Goal: Task Accomplishment & Management: Contribute content

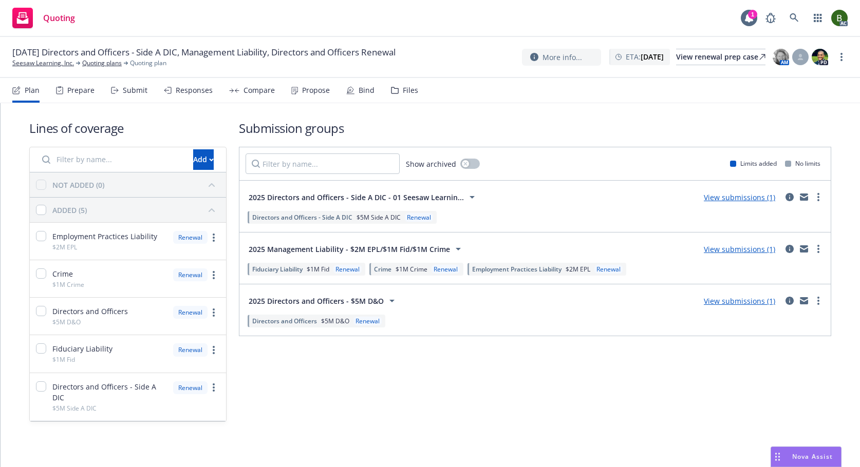
click at [412, 91] on div "Files" at bounding box center [410, 90] width 15 height 8
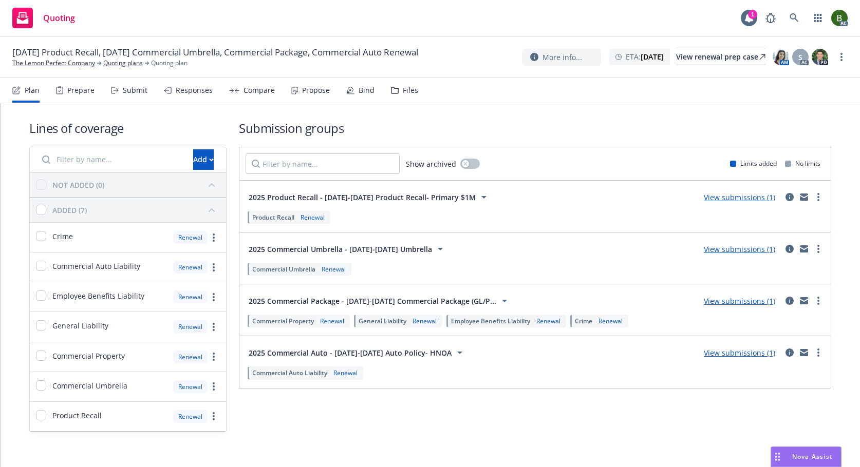
click at [403, 88] on div "Files" at bounding box center [410, 90] width 15 height 8
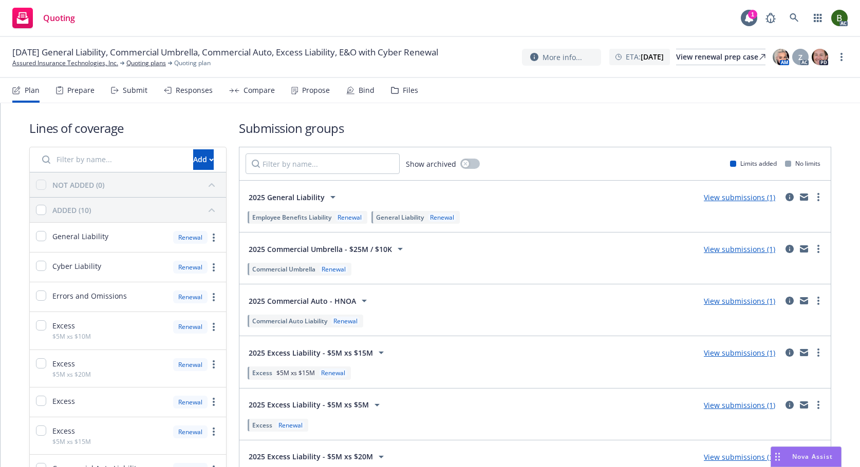
click at [398, 92] on div "Files" at bounding box center [404, 90] width 27 height 25
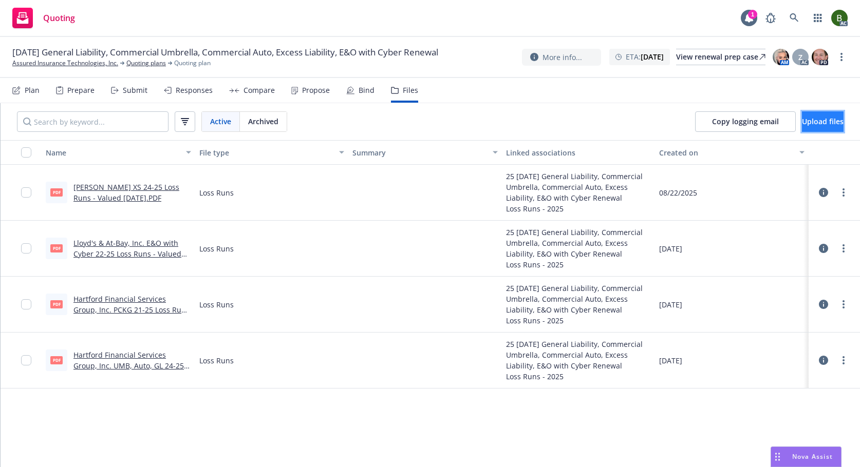
click at [802, 123] on span "Upload files" at bounding box center [823, 122] width 42 height 10
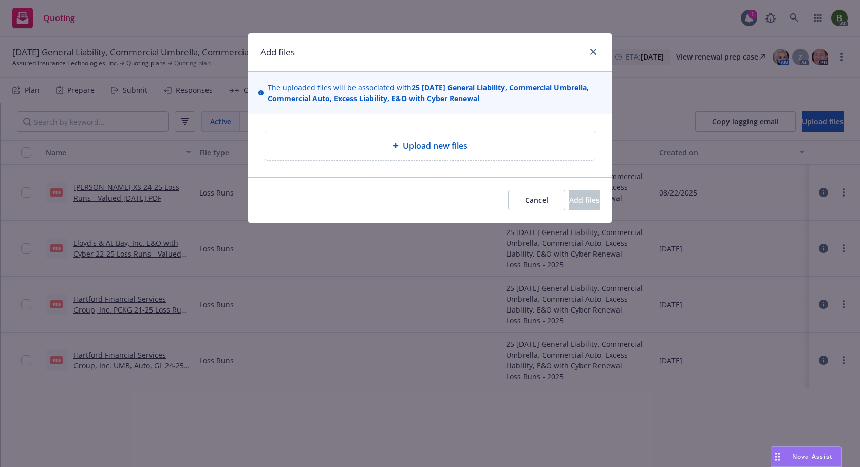
click at [408, 149] on span "Upload new files" at bounding box center [435, 146] width 65 height 12
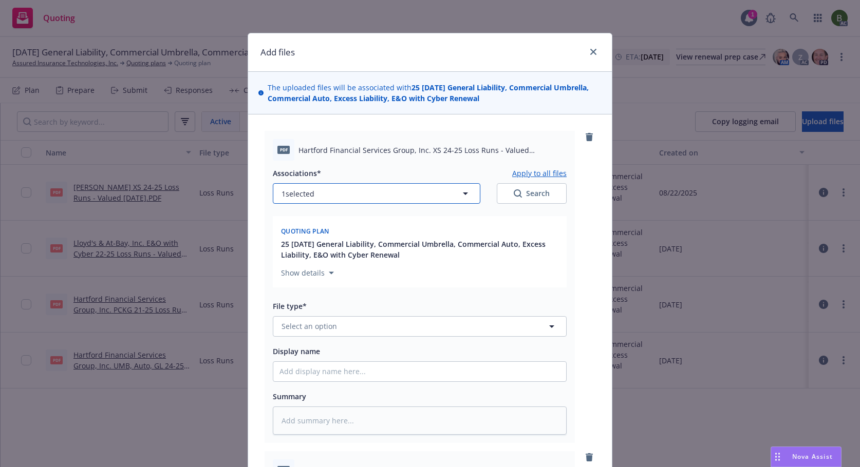
click at [385, 193] on button "1 selected" at bounding box center [376, 193] width 207 height 21
type textarea "x"
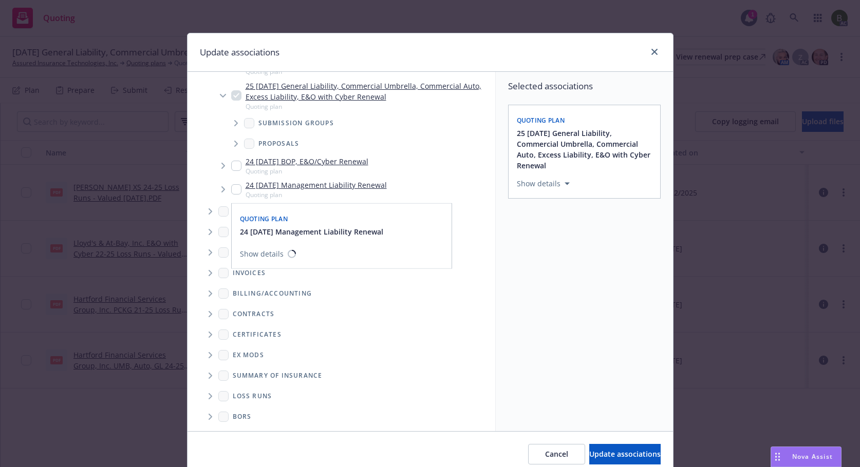
scroll to position [98, 0]
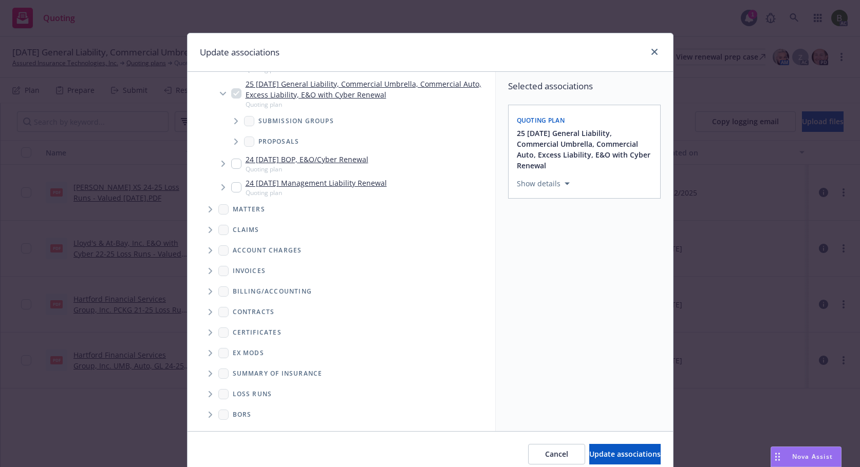
click at [202, 391] on span "Folder Tree Example" at bounding box center [210, 394] width 16 height 16
click at [233, 427] on input "Folder Tree Example" at bounding box center [238, 431] width 10 height 10
checkbox input "true"
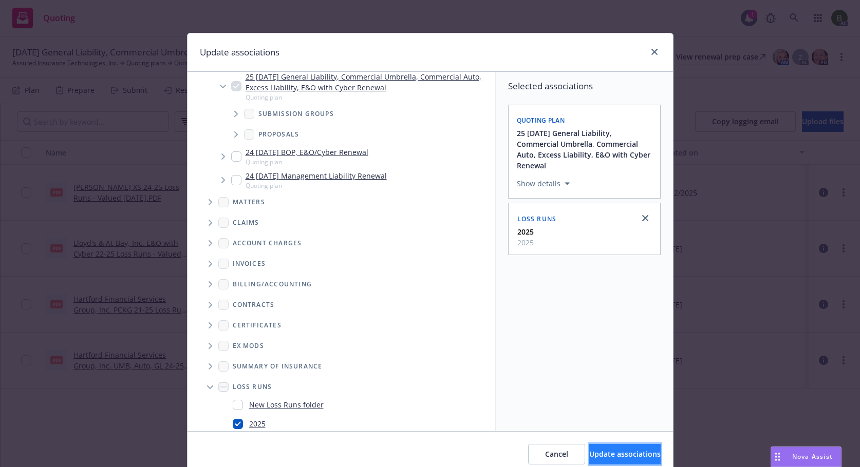
click at [593, 456] on span "Update associations" at bounding box center [624, 454] width 71 height 10
type textarea "x"
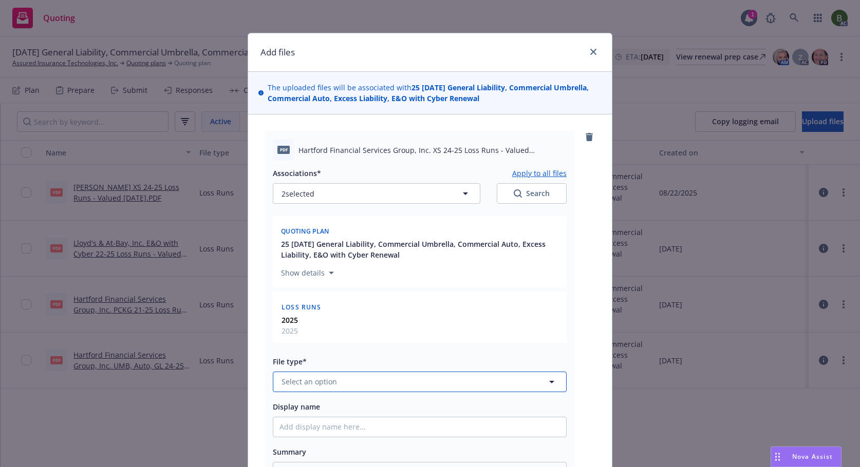
click at [379, 385] on button "Select an option" at bounding box center [420, 382] width 294 height 21
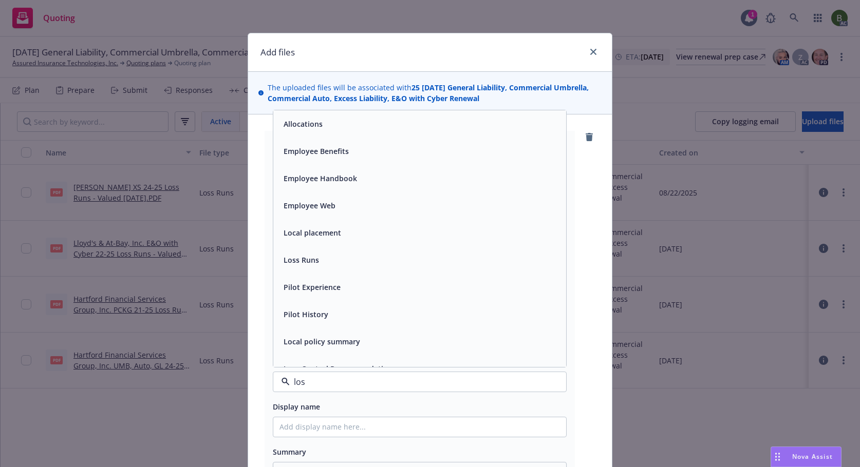
type input "loss"
click at [283, 129] on span "Loss Runs" at bounding box center [300, 124] width 35 height 11
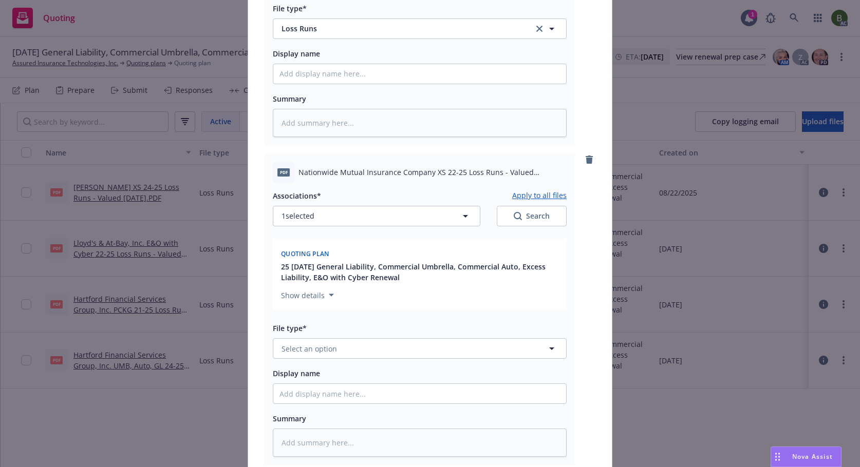
scroll to position [360, 0]
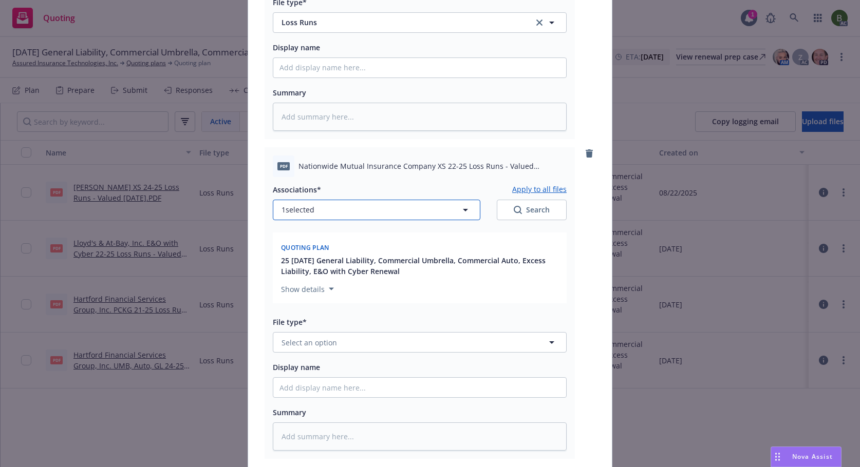
click at [317, 211] on button "1 selected" at bounding box center [376, 210] width 207 height 21
type textarea "x"
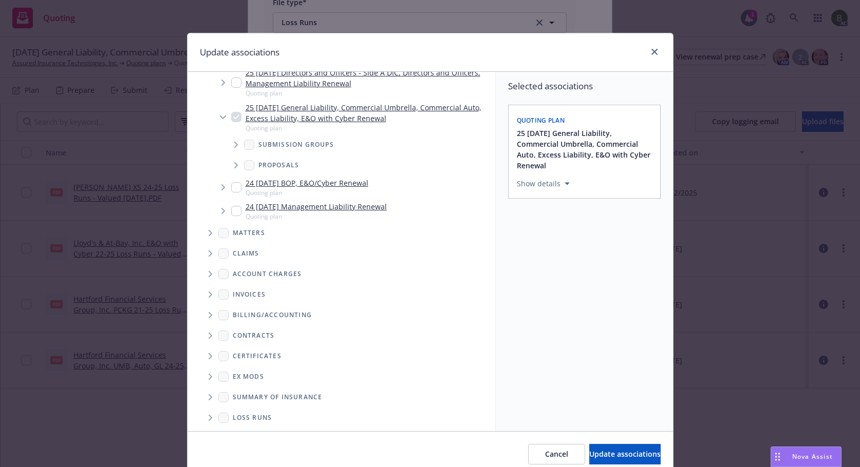
scroll to position [98, 0]
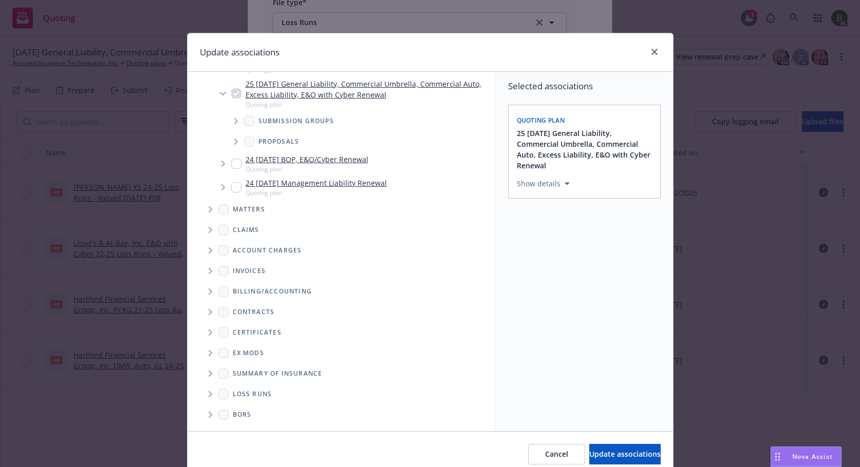
click at [210, 397] on span "Folder Tree Example" at bounding box center [210, 394] width 16 height 16
click at [233, 428] on input "Folder Tree Example" at bounding box center [238, 431] width 10 height 10
checkbox input "true"
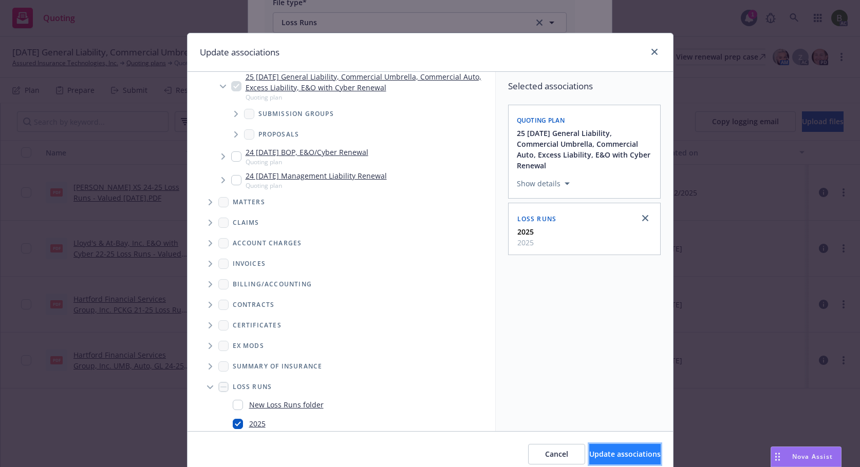
click at [626, 457] on span "Update associations" at bounding box center [624, 454] width 71 height 10
type textarea "x"
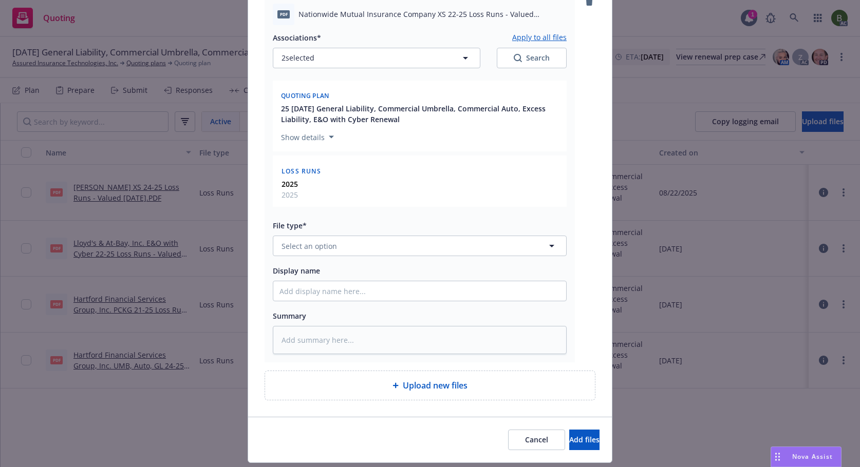
scroll to position [514, 0]
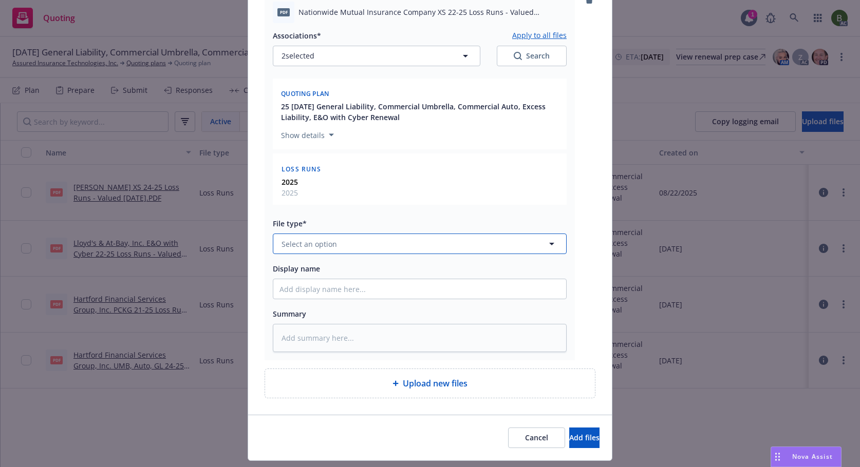
click at [337, 236] on button "Select an option" at bounding box center [420, 244] width 294 height 21
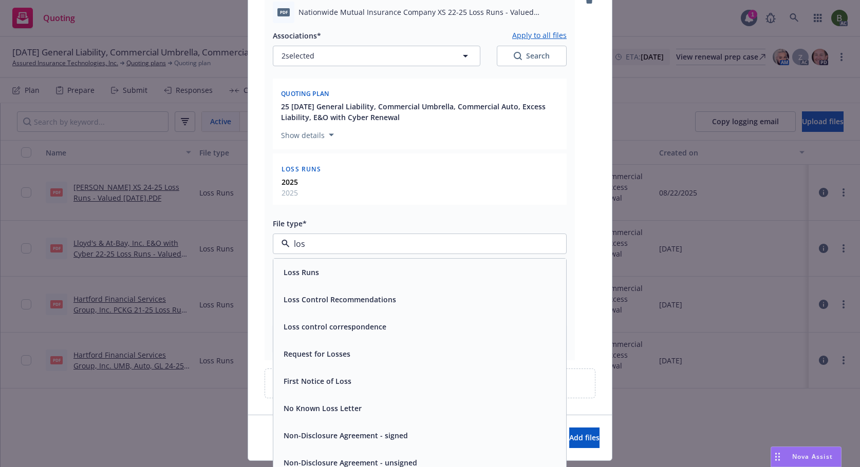
type input "loss"
click at [299, 274] on span "Loss Runs" at bounding box center [300, 272] width 35 height 11
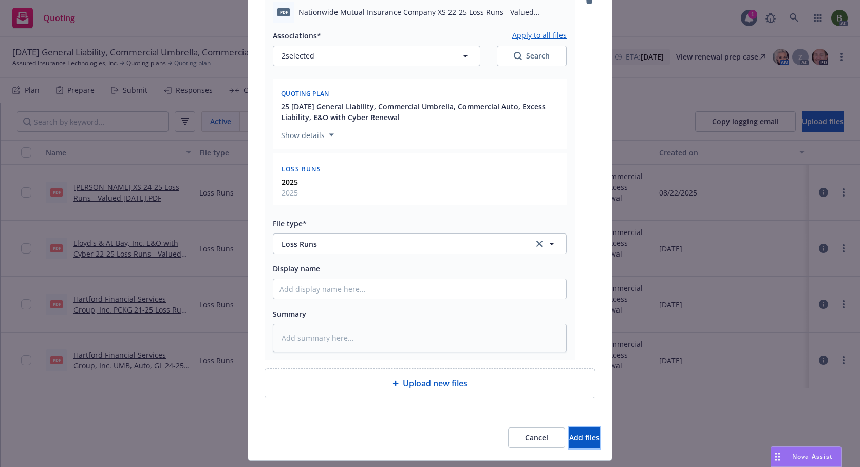
click at [580, 439] on button "Add files" at bounding box center [584, 438] width 30 height 21
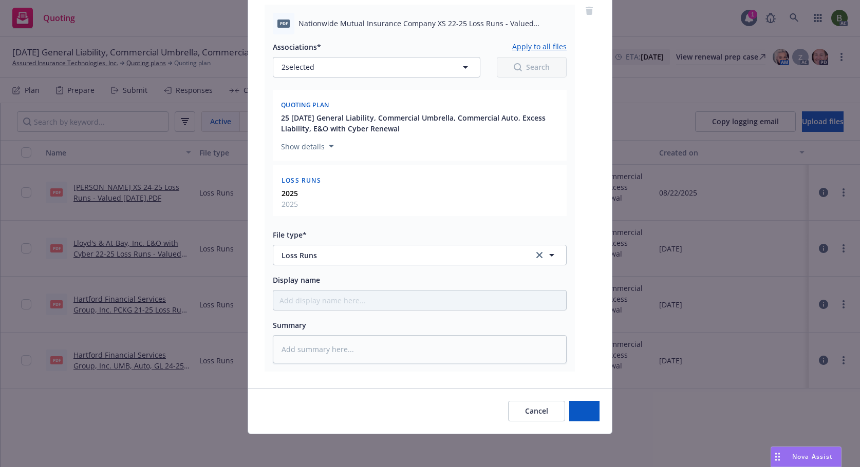
scroll to position [502, 0]
type textarea "x"
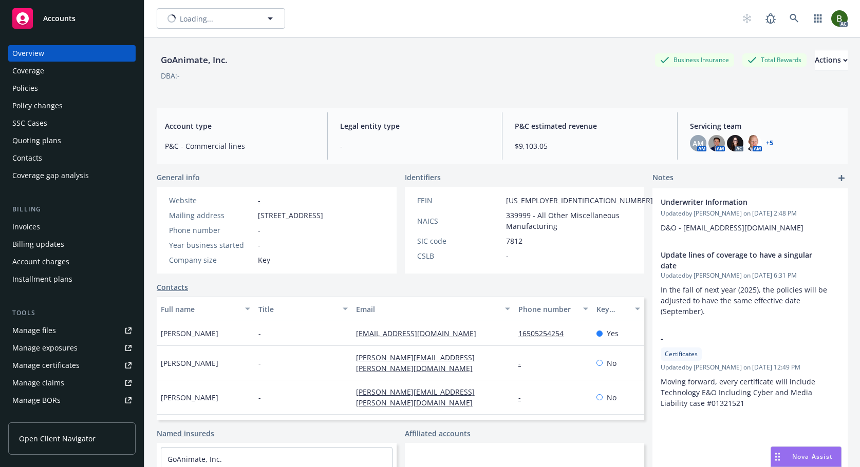
click at [766, 144] on link "+ 5" at bounding box center [769, 143] width 7 height 6
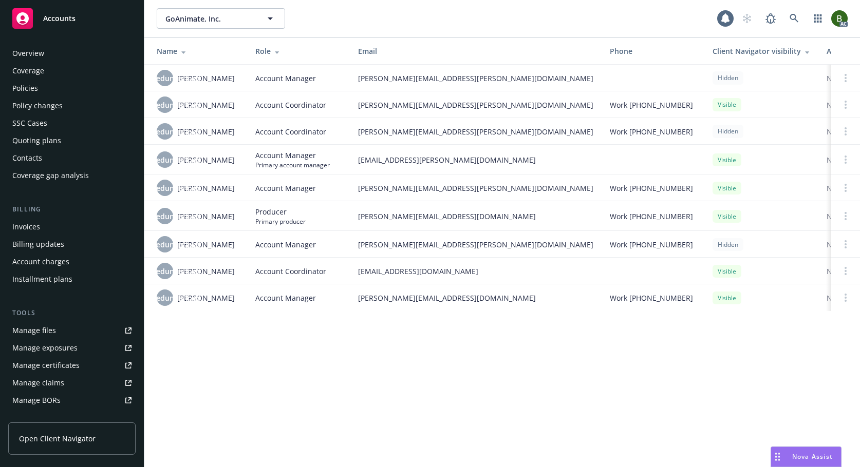
scroll to position [184, 0]
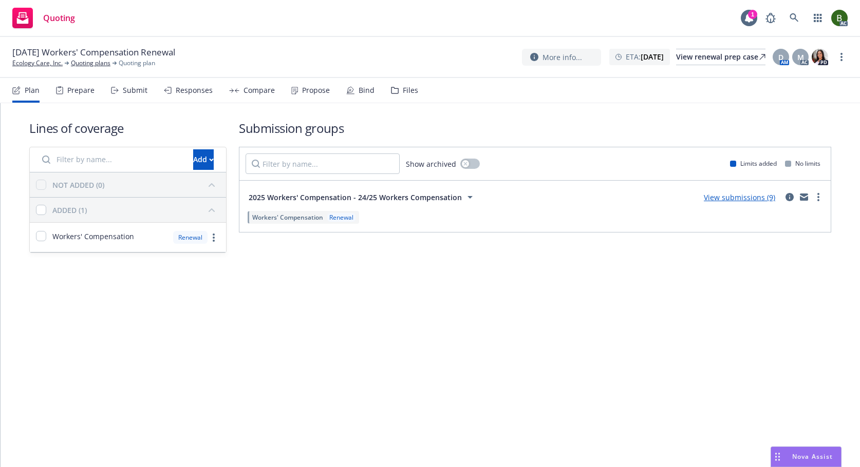
click at [396, 89] on div "Files" at bounding box center [404, 90] width 27 height 25
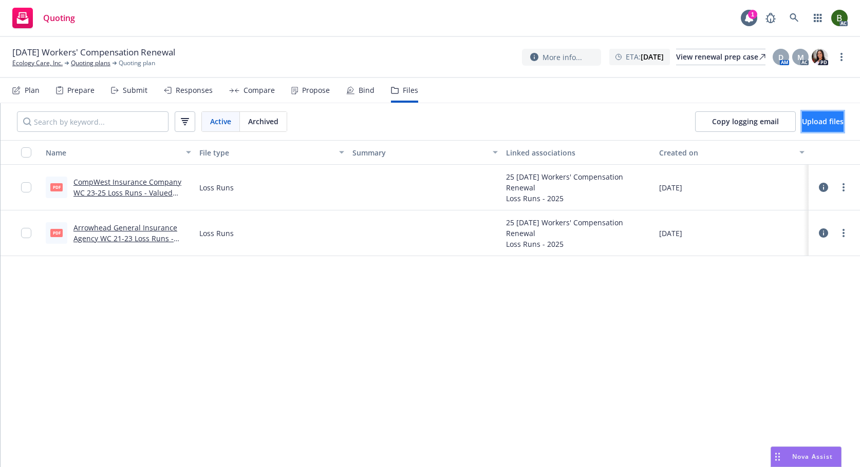
click at [802, 117] on span "Upload files" at bounding box center [823, 122] width 42 height 10
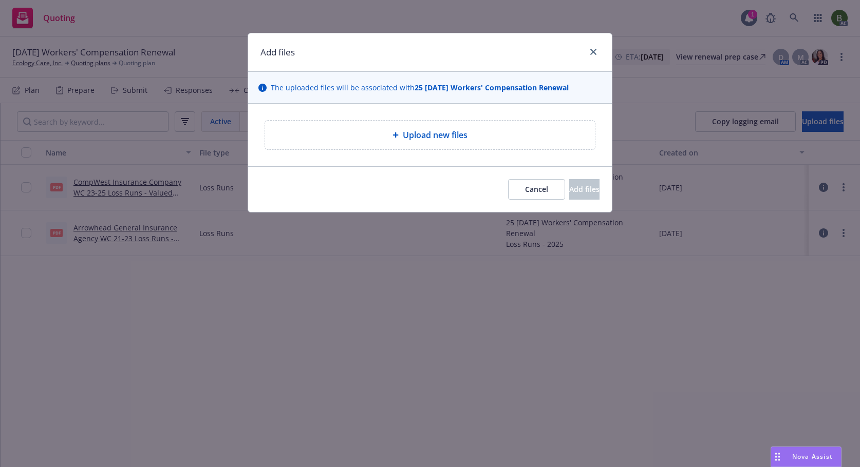
click at [413, 135] on span "Upload new files" at bounding box center [435, 135] width 65 height 12
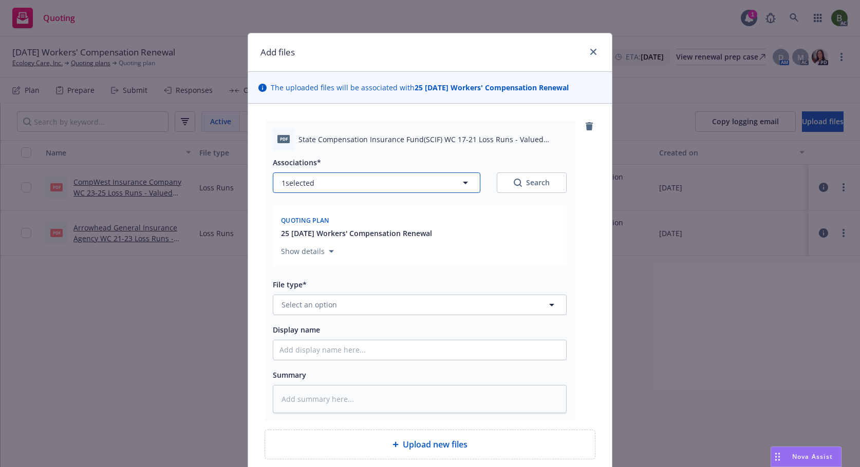
click at [370, 187] on button "1 selected" at bounding box center [376, 183] width 207 height 21
type textarea "x"
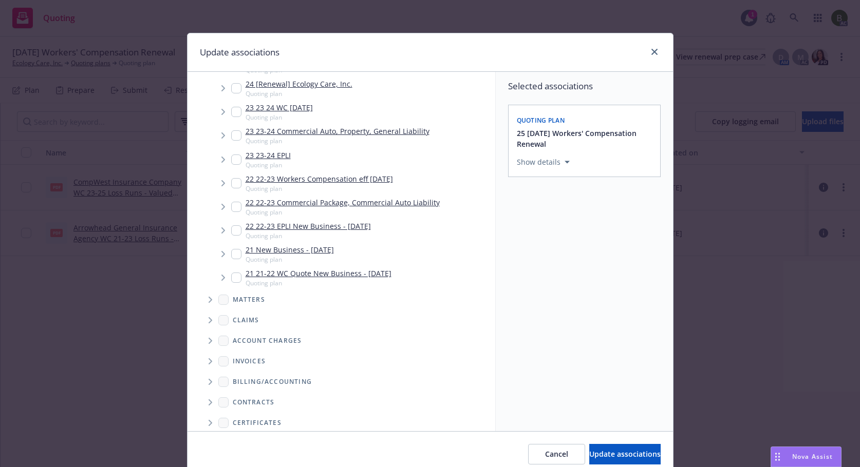
scroll to position [313, 0]
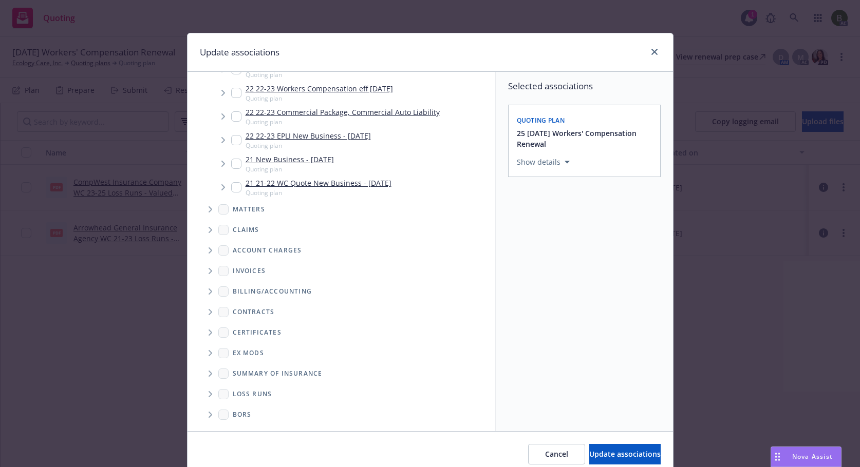
click at [209, 392] on icon "Folder Tree Example" at bounding box center [211, 394] width 4 height 6
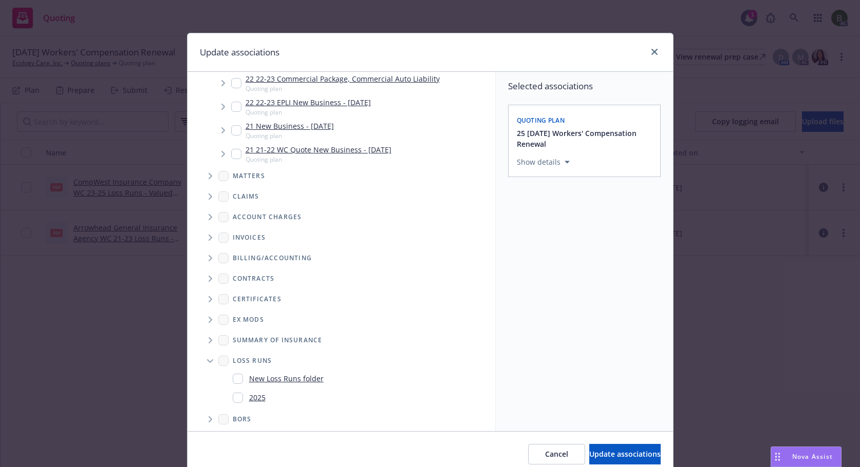
scroll to position [351, 0]
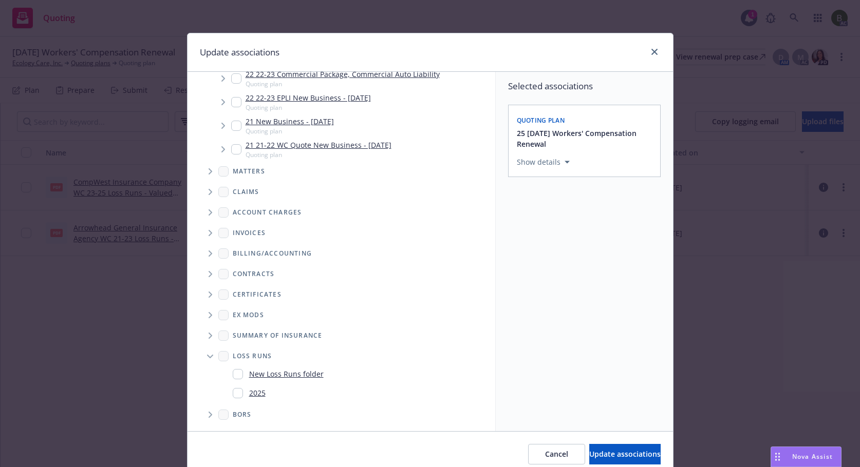
click at [249, 393] on link "2025" at bounding box center [257, 393] width 16 height 11
checkbox input "true"
click at [596, 453] on span "Update associations" at bounding box center [624, 454] width 71 height 10
type textarea "x"
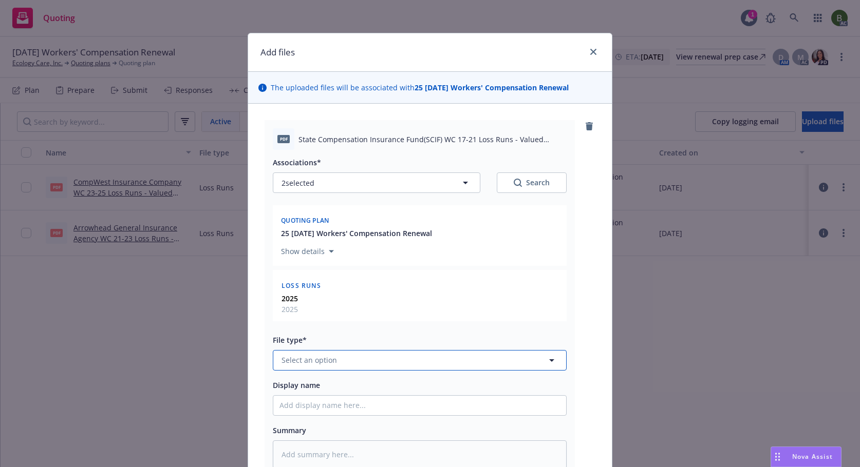
click at [352, 360] on button "Select an option" at bounding box center [420, 360] width 294 height 21
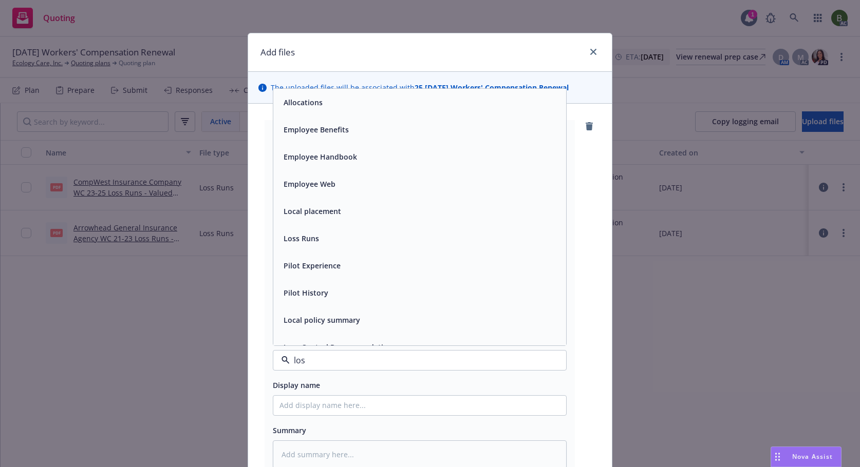
type input "loss"
click at [305, 110] on div "Loss Runs" at bounding box center [419, 102] width 293 height 27
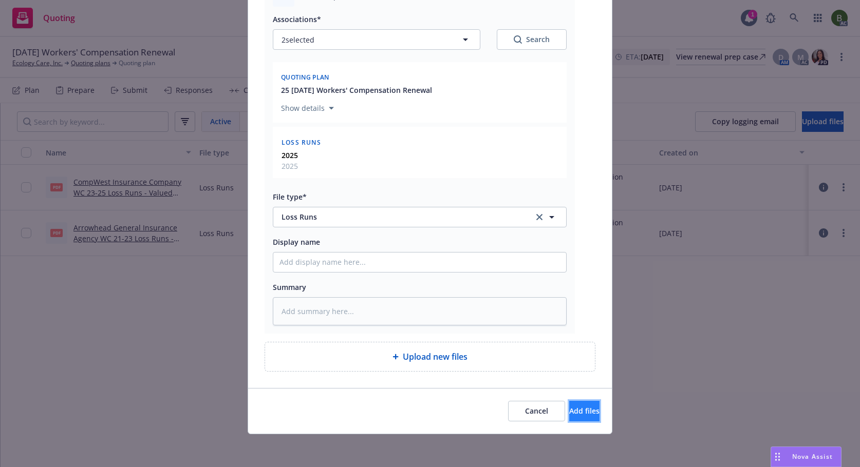
click at [590, 405] on button "Add files" at bounding box center [584, 411] width 30 height 21
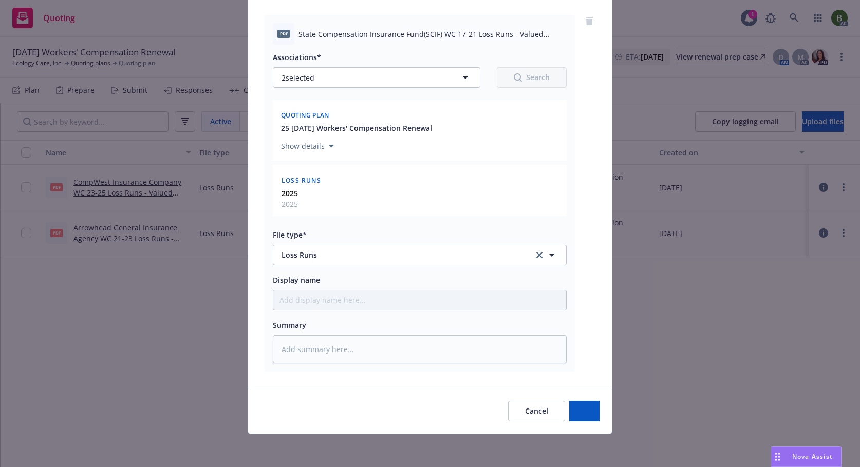
scroll to position [105, 0]
type textarea "x"
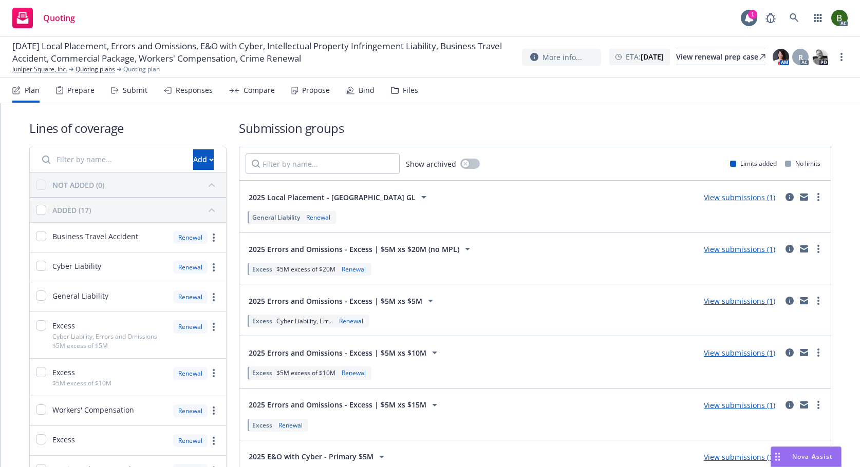
click at [408, 89] on div "Files" at bounding box center [410, 90] width 15 height 8
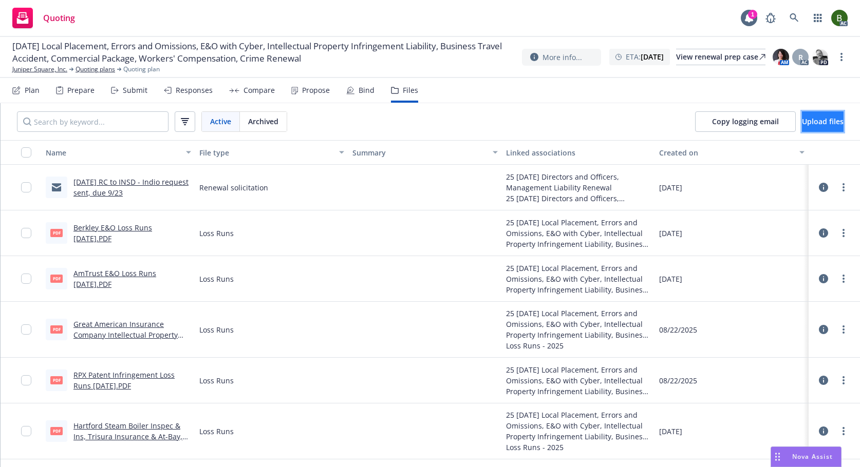
click at [802, 122] on span "Upload files" at bounding box center [823, 122] width 42 height 10
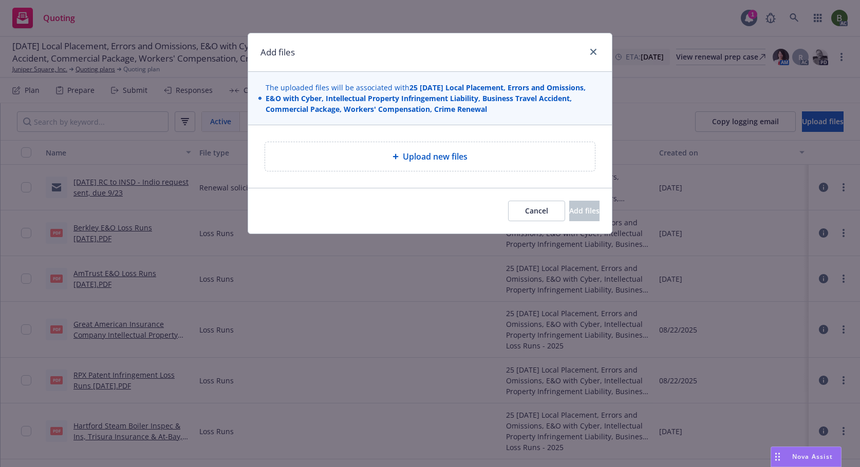
click at [394, 155] on icon at bounding box center [395, 157] width 6 height 6
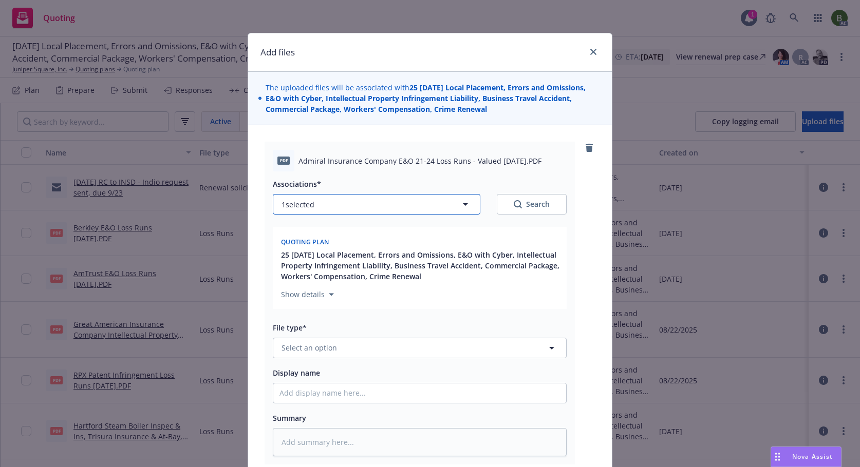
click at [363, 199] on button "1 selected" at bounding box center [376, 204] width 207 height 21
type textarea "x"
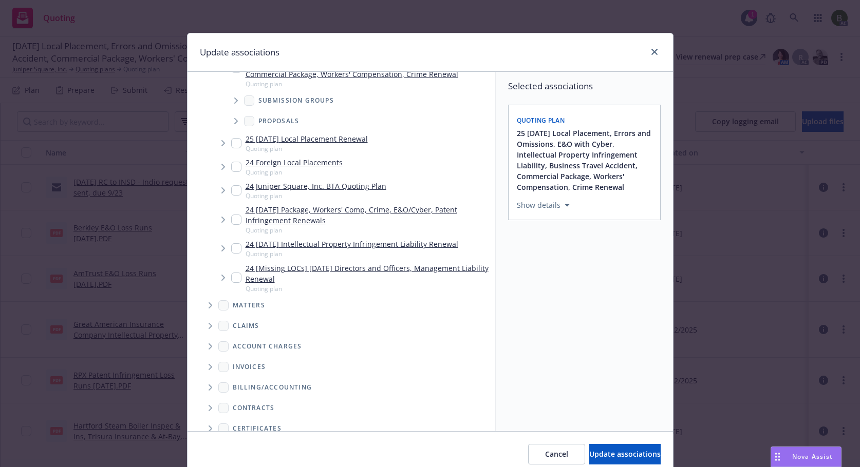
scroll to position [238, 0]
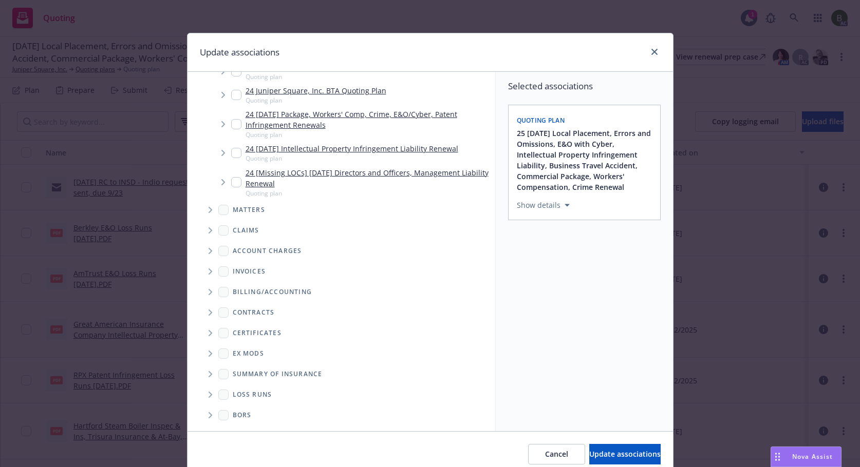
click at [209, 396] on icon "Folder Tree Example" at bounding box center [211, 395] width 4 height 6
click at [233, 428] on input "Folder Tree Example" at bounding box center [238, 431] width 10 height 10
checkbox input "true"
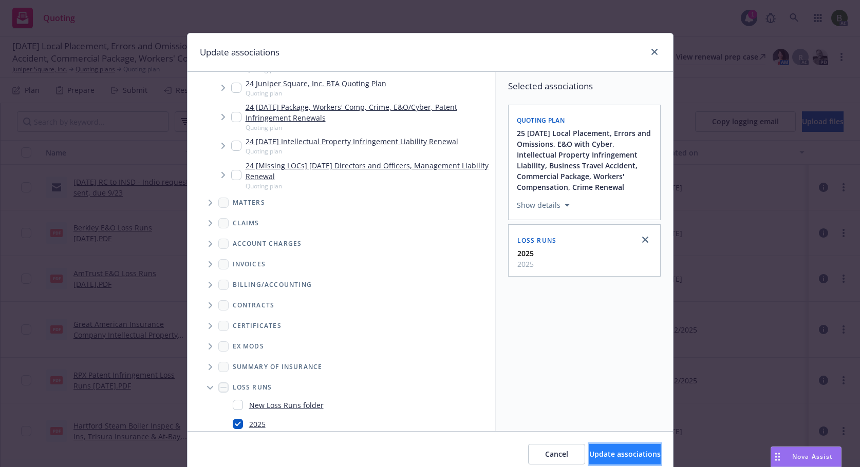
click at [604, 455] on span "Update associations" at bounding box center [624, 454] width 71 height 10
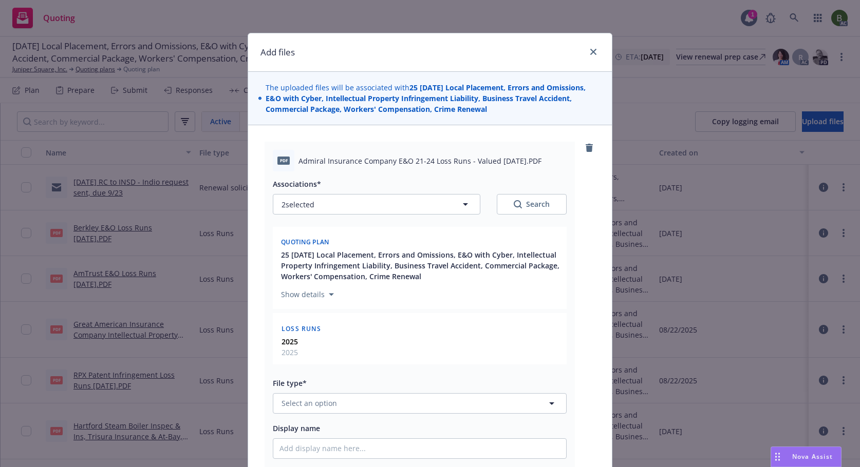
type textarea "x"
click at [410, 400] on button "Select an option" at bounding box center [420, 403] width 294 height 21
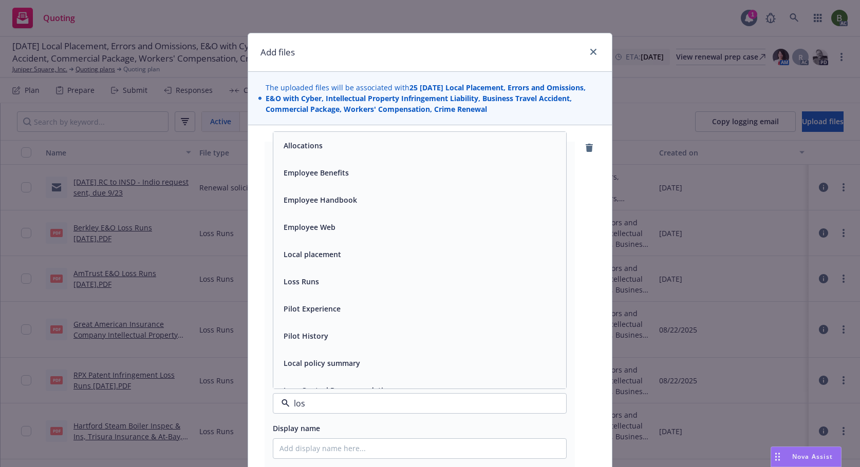
type input "loss"
click at [295, 148] on span "Loss Runs" at bounding box center [300, 145] width 35 height 11
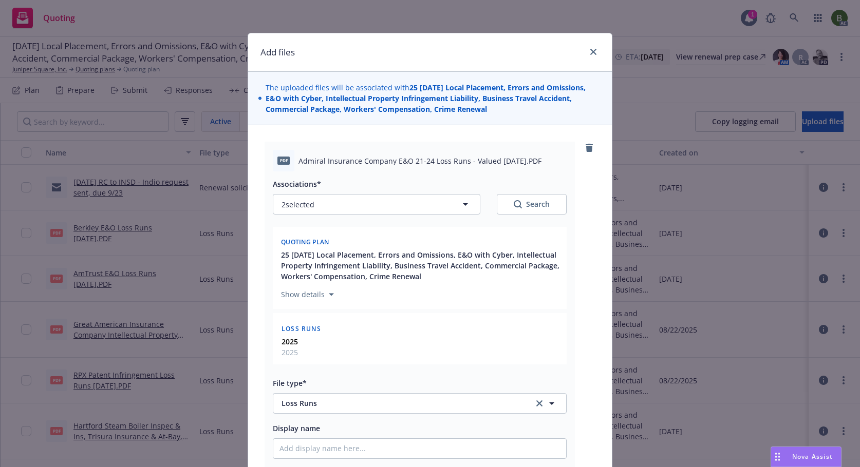
scroll to position [186, 0]
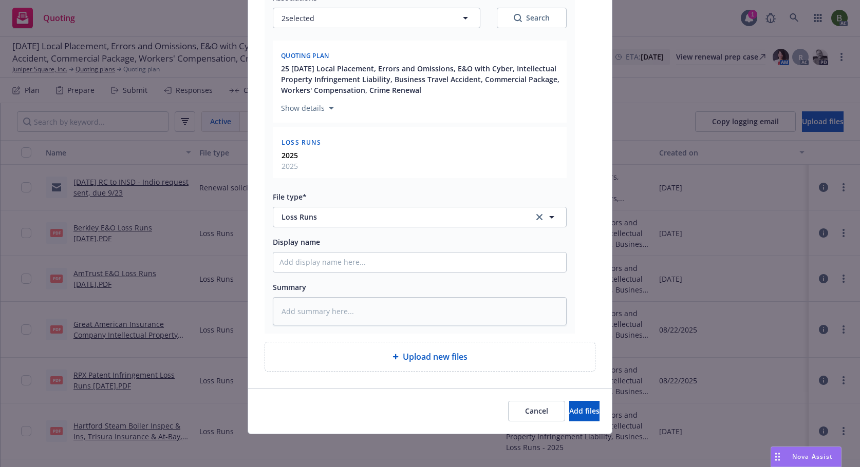
click at [434, 355] on span "Upload new files" at bounding box center [435, 357] width 65 height 12
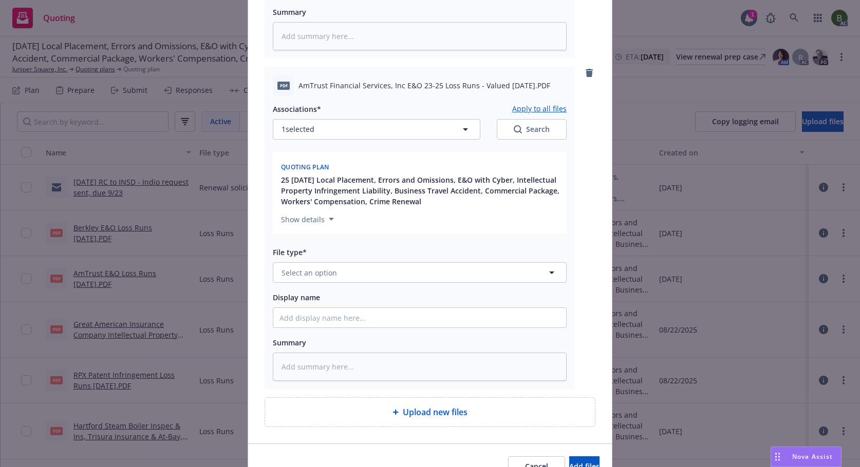
scroll to position [462, 0]
click at [324, 128] on button "1 selected" at bounding box center [376, 129] width 207 height 21
type textarea "x"
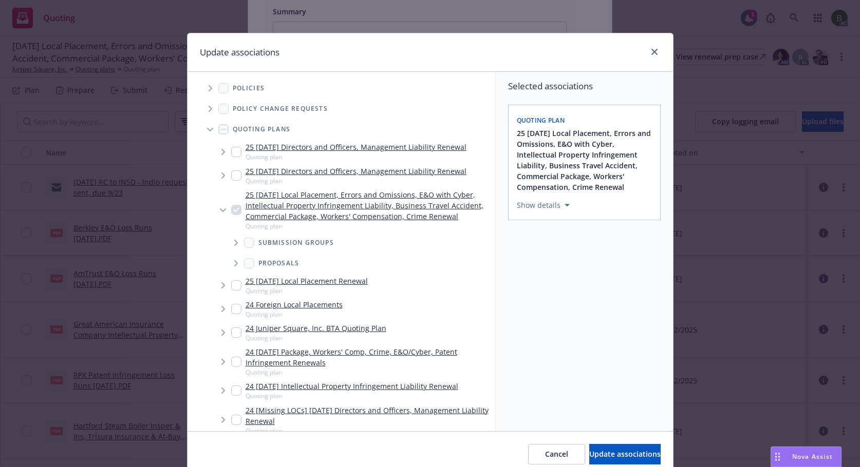
scroll to position [238, 0]
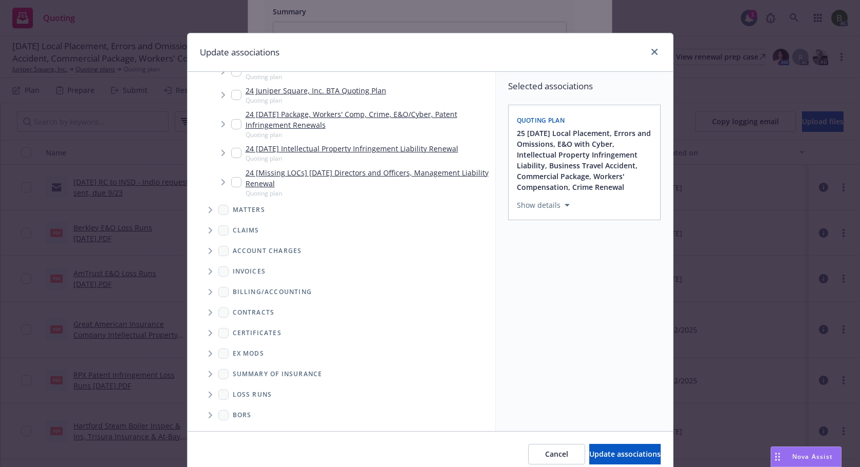
click at [209, 396] on span "Folder Tree Example" at bounding box center [210, 395] width 16 height 16
click at [241, 428] on div "2025" at bounding box center [249, 431] width 33 height 15
checkbox input "true"
click at [594, 457] on span "Update associations" at bounding box center [624, 454] width 71 height 10
type textarea "x"
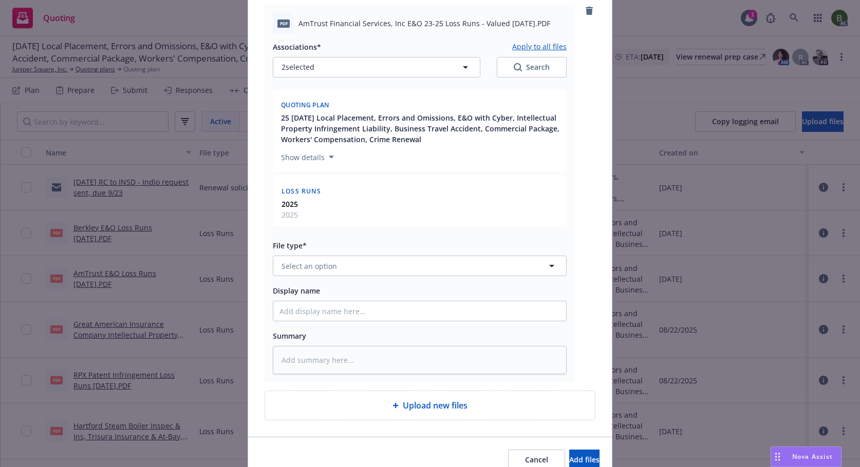
scroll to position [573, 0]
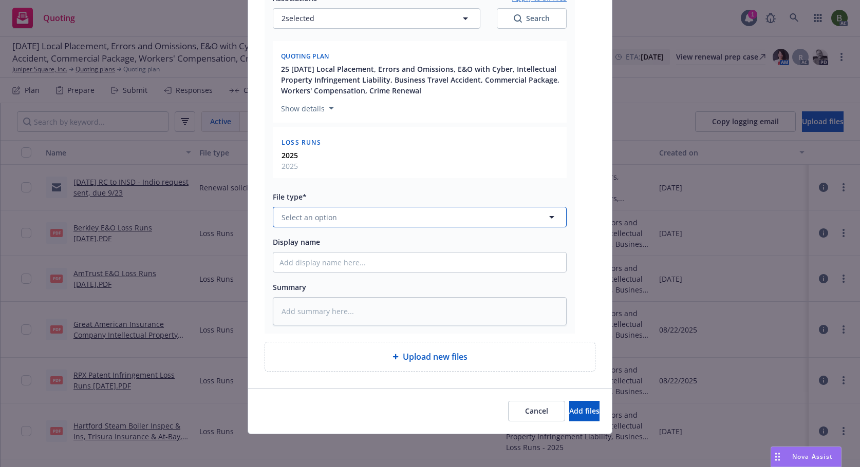
click at [338, 220] on button "Select an option" at bounding box center [420, 217] width 294 height 21
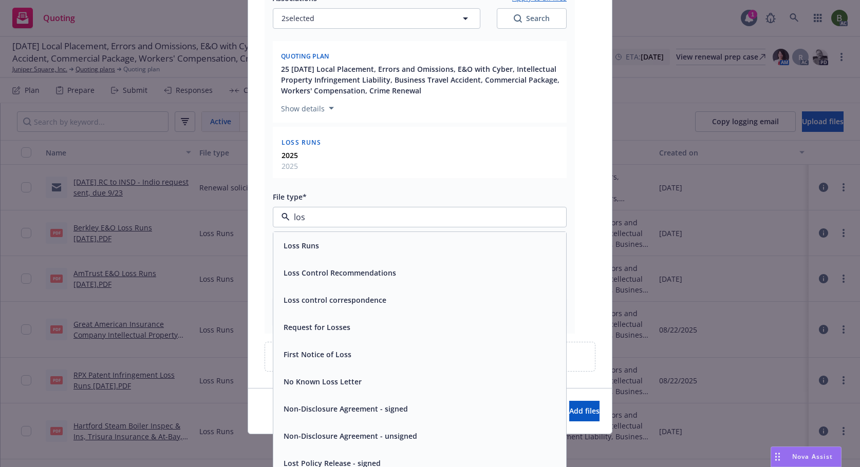
type input "loss"
click at [293, 251] on span "Loss Runs" at bounding box center [300, 245] width 35 height 11
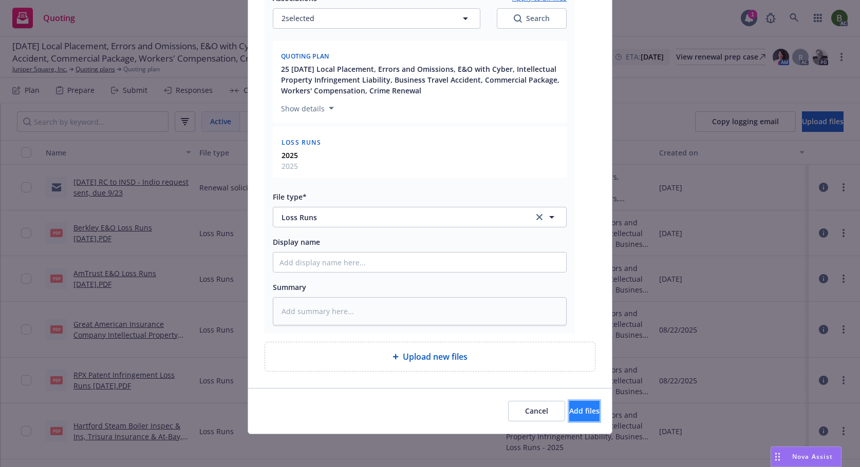
click at [569, 411] on span "Add files" at bounding box center [584, 411] width 30 height 10
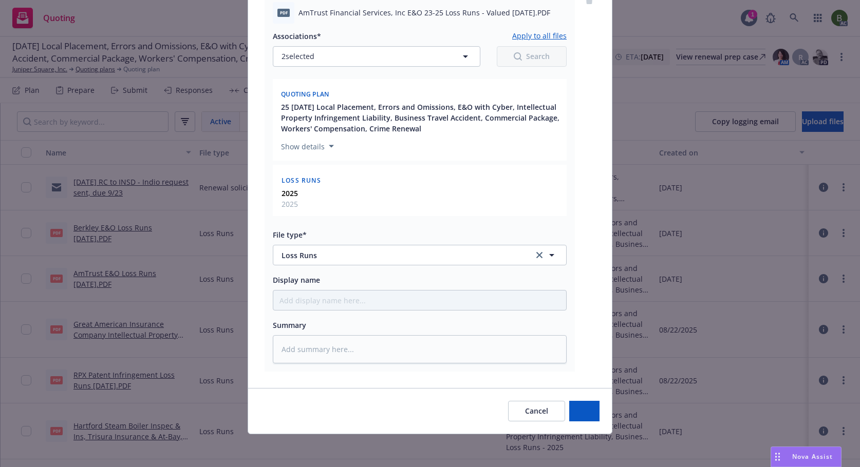
scroll to position [535, 0]
type textarea "x"
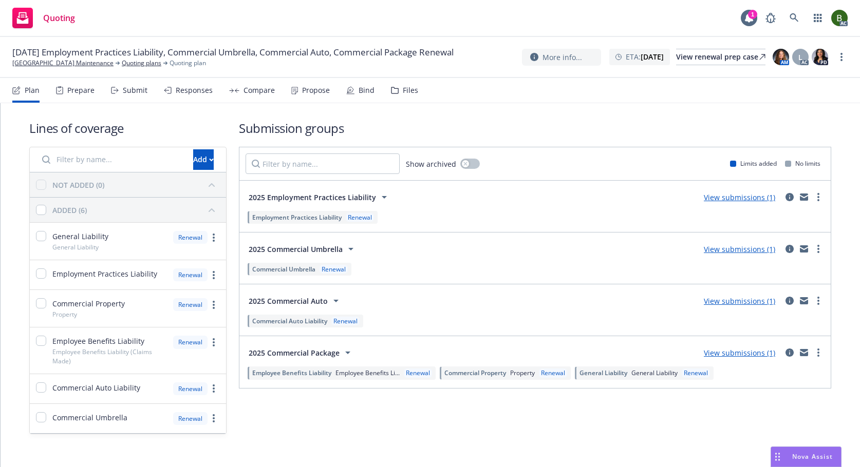
click at [405, 94] on div "Files" at bounding box center [410, 90] width 15 height 8
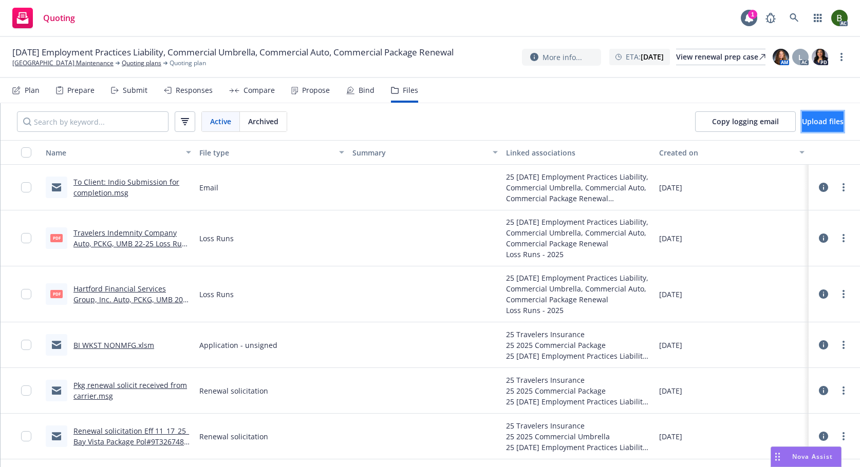
click at [809, 122] on span "Upload files" at bounding box center [823, 122] width 42 height 10
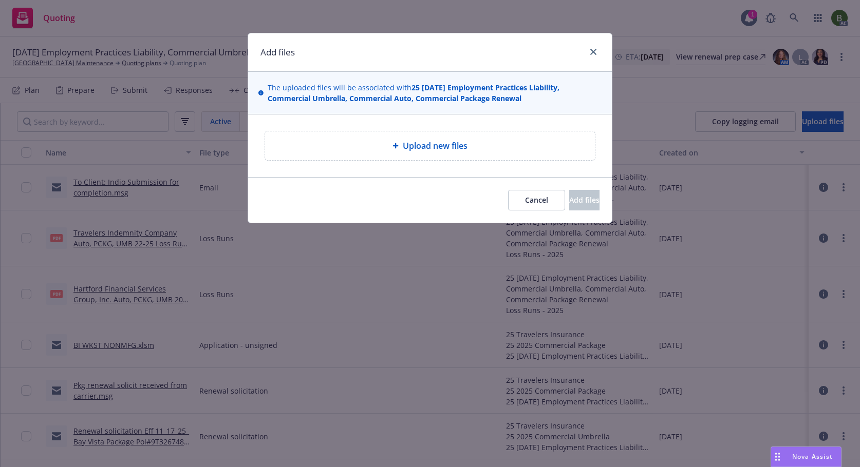
click at [361, 152] on div "Upload new files" at bounding box center [429, 146] width 313 height 12
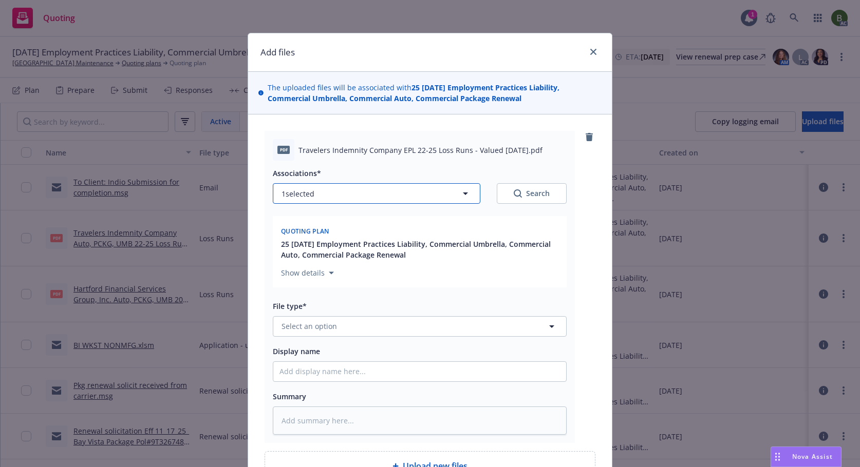
click at [443, 197] on button "1 selected" at bounding box center [376, 193] width 207 height 21
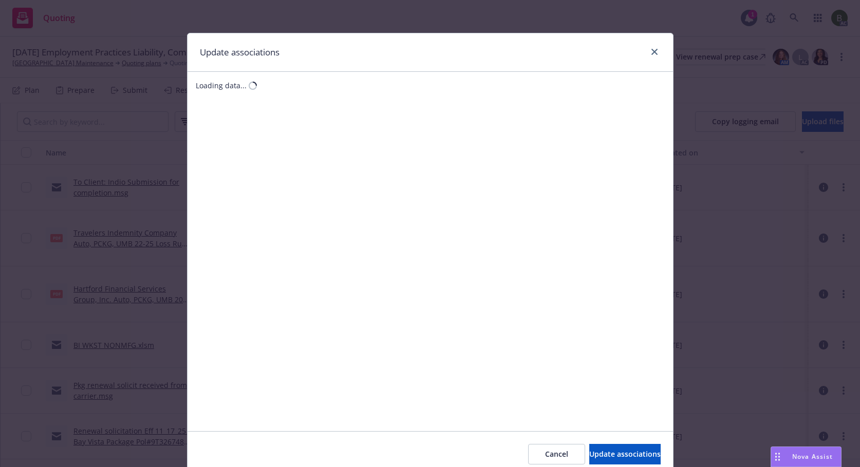
type textarea "x"
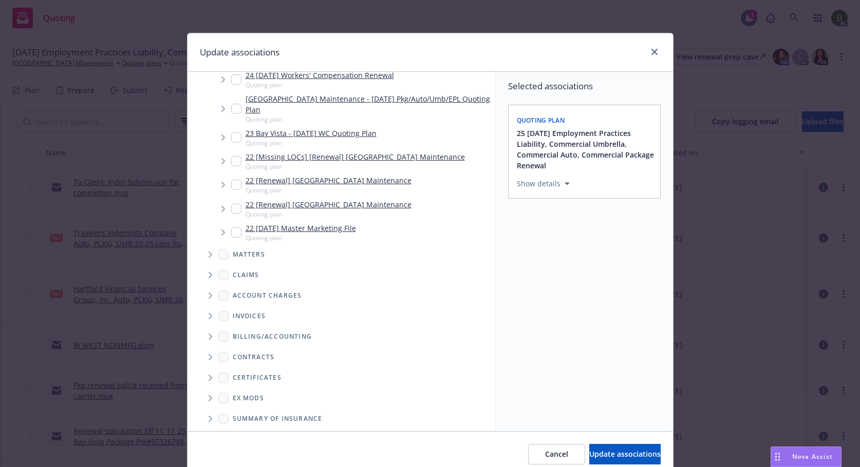
scroll to position [251, 0]
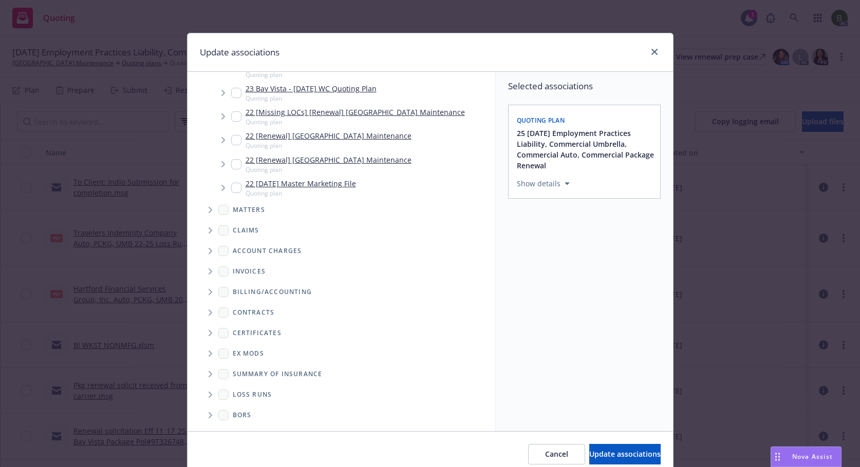
click at [214, 392] on span "Folder Tree Example" at bounding box center [210, 395] width 16 height 16
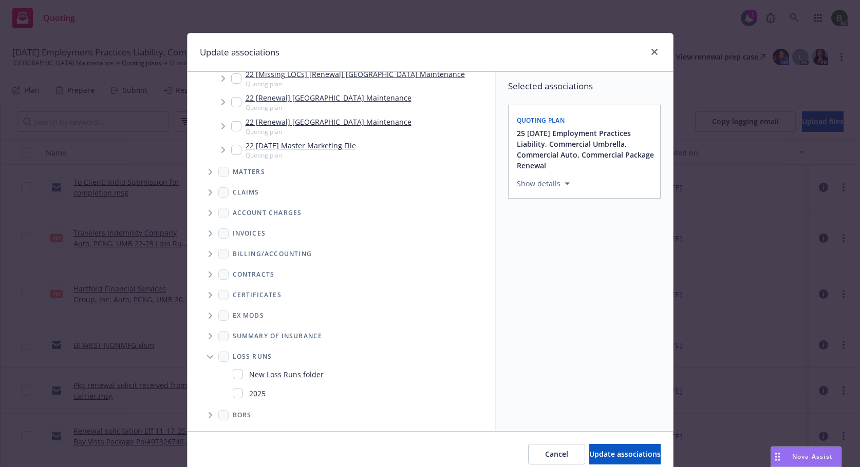
click at [251, 393] on link "2025" at bounding box center [257, 393] width 16 height 11
checkbox input "true"
click at [629, 456] on span "Update associations" at bounding box center [624, 454] width 71 height 10
type textarea "x"
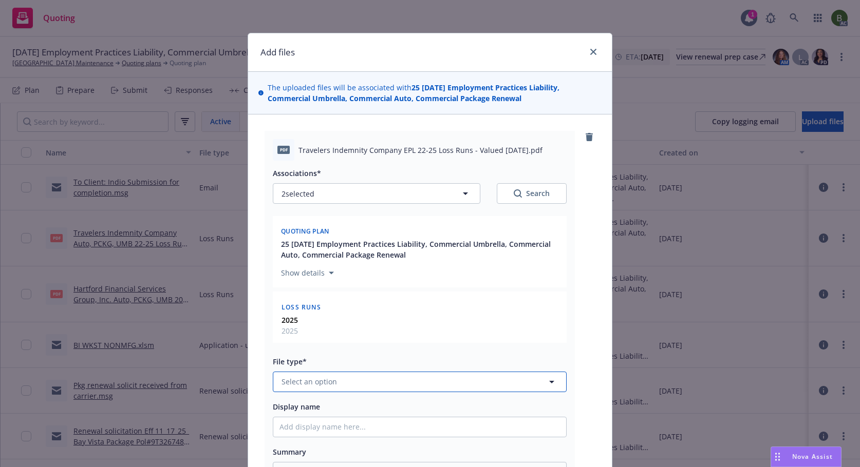
click at [385, 391] on button "Select an option" at bounding box center [420, 382] width 294 height 21
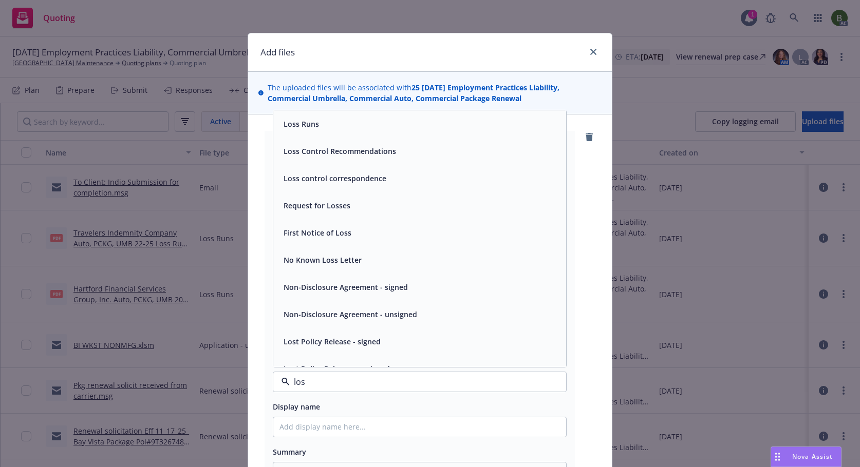
type input "loss"
click at [308, 127] on span "Loss Runs" at bounding box center [300, 124] width 35 height 11
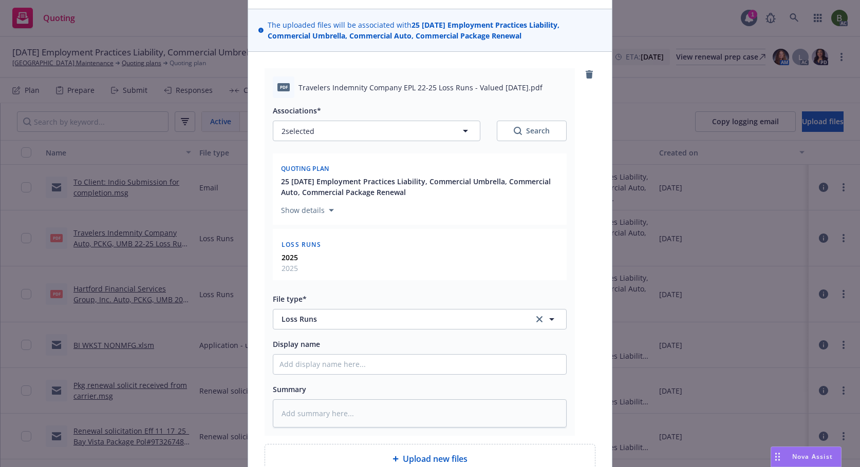
scroll to position [165, 0]
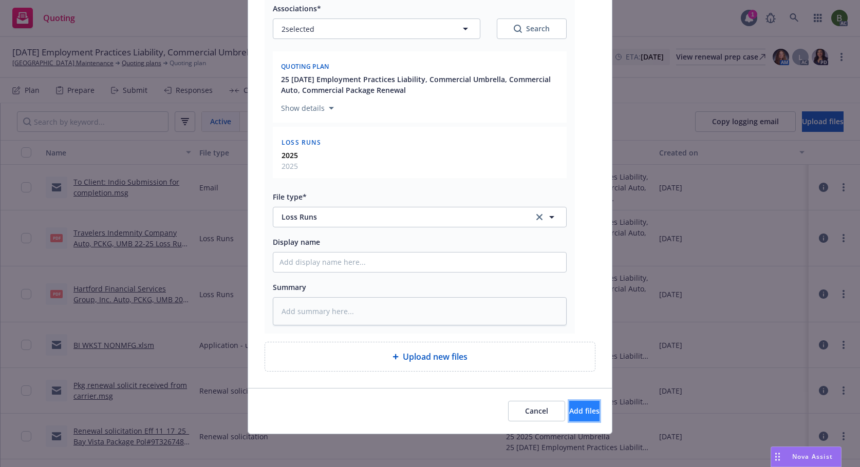
click at [569, 414] on span "Add files" at bounding box center [584, 411] width 30 height 10
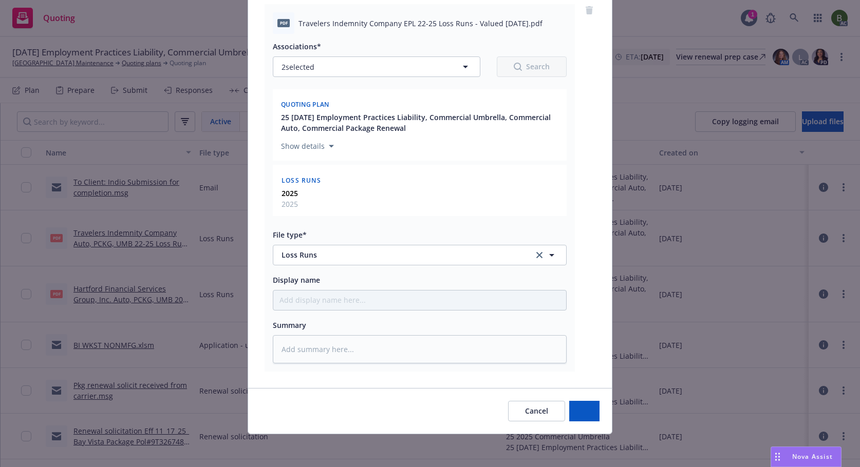
scroll to position [127, 0]
type textarea "x"
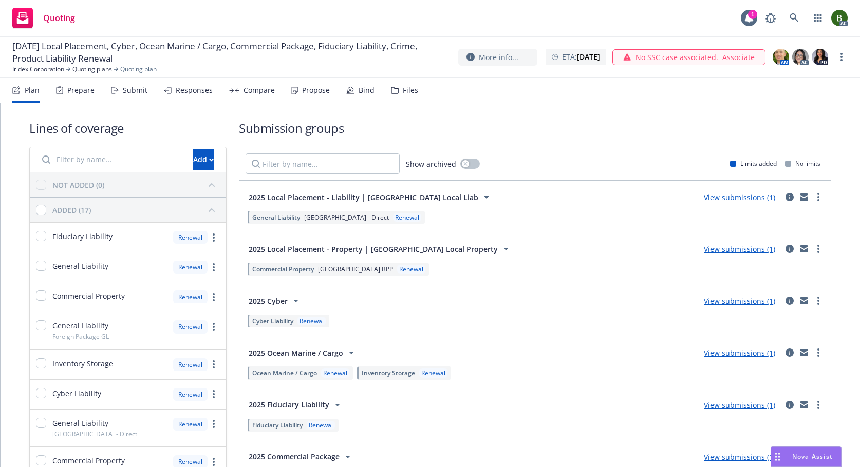
click at [391, 89] on icon at bounding box center [395, 90] width 8 height 7
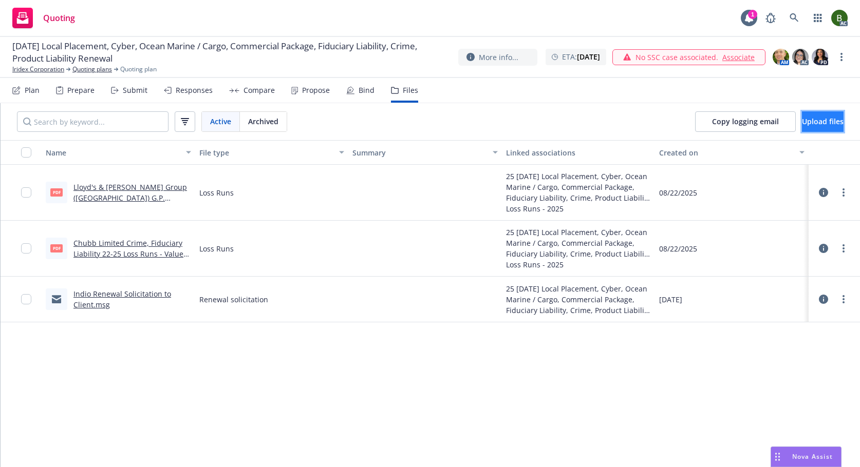
click at [808, 122] on span "Upload files" at bounding box center [823, 122] width 42 height 10
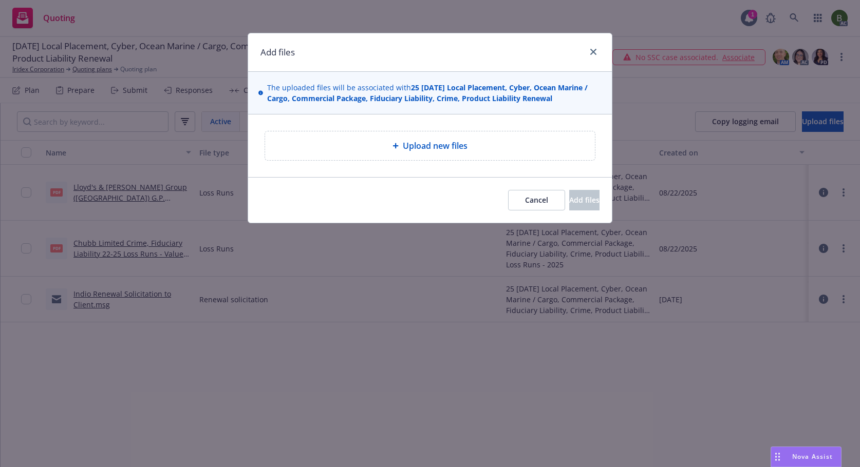
click at [487, 145] on div "Upload new files" at bounding box center [429, 146] width 313 height 12
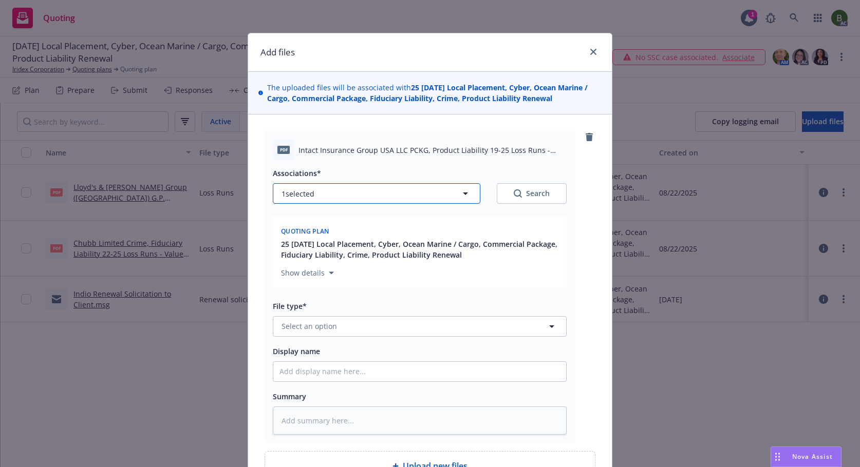
click at [390, 203] on button "1 selected" at bounding box center [376, 193] width 207 height 21
type textarea "x"
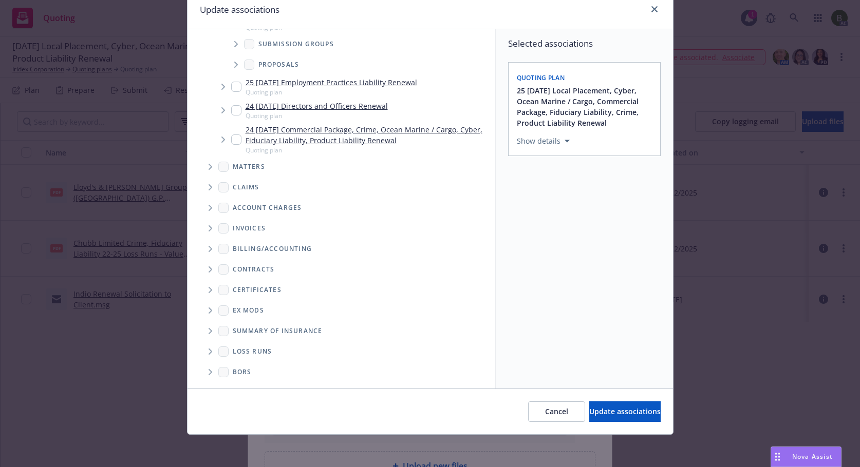
scroll to position [43, 0]
click at [209, 351] on icon "Folder Tree Example" at bounding box center [211, 351] width 4 height 6
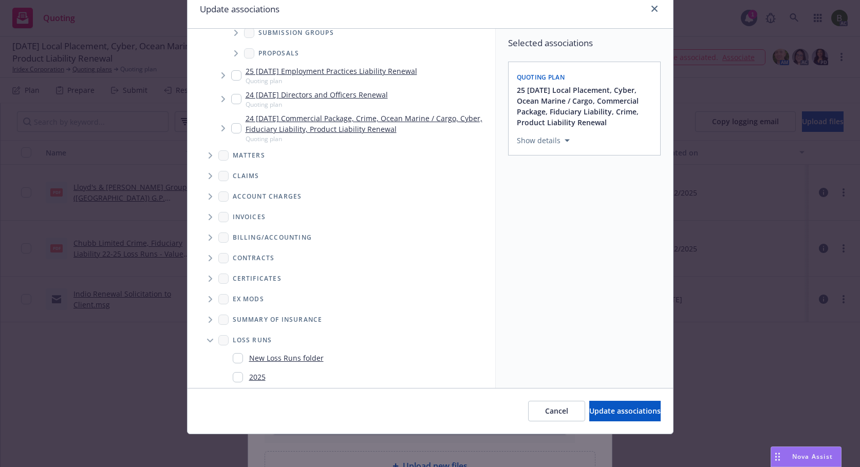
drag, startPoint x: 234, startPoint y: 383, endPoint x: 339, endPoint y: 409, distance: 108.1
click at [234, 383] on div "2025" at bounding box center [249, 377] width 33 height 15
checkbox input "true"
click at [589, 410] on span "Update associations" at bounding box center [624, 411] width 71 height 10
type textarea "x"
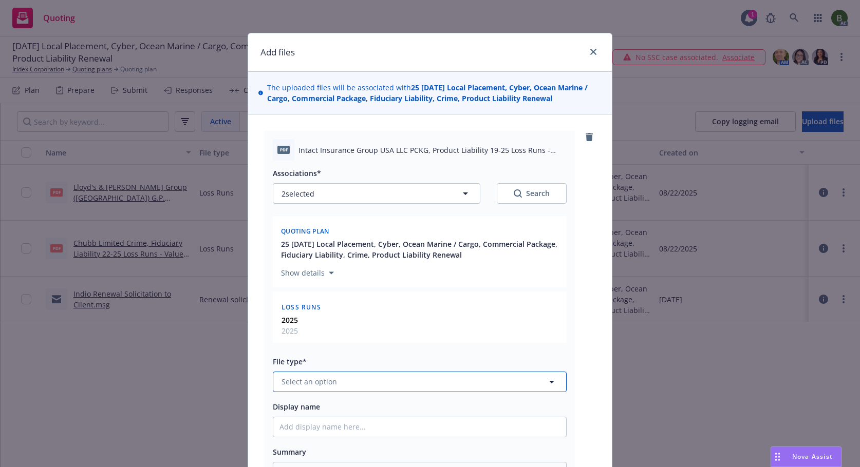
click at [428, 376] on button "Select an option" at bounding box center [420, 382] width 294 height 21
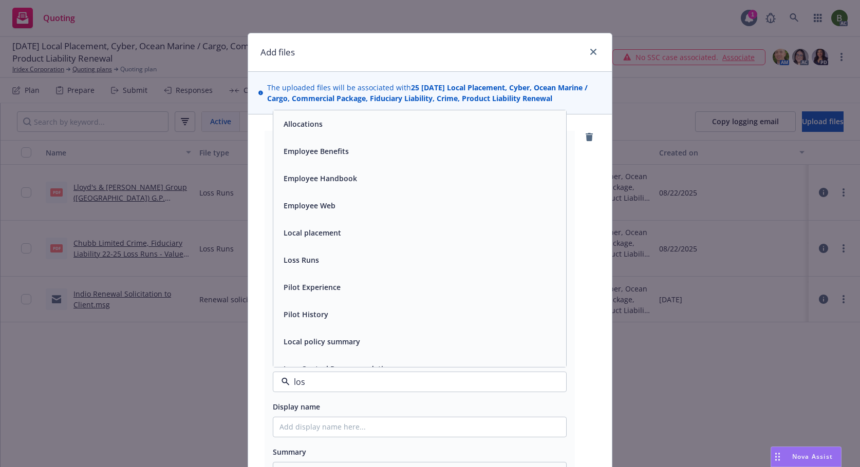
type input "loss"
click at [334, 127] on div "Loss Runs" at bounding box center [419, 124] width 280 height 15
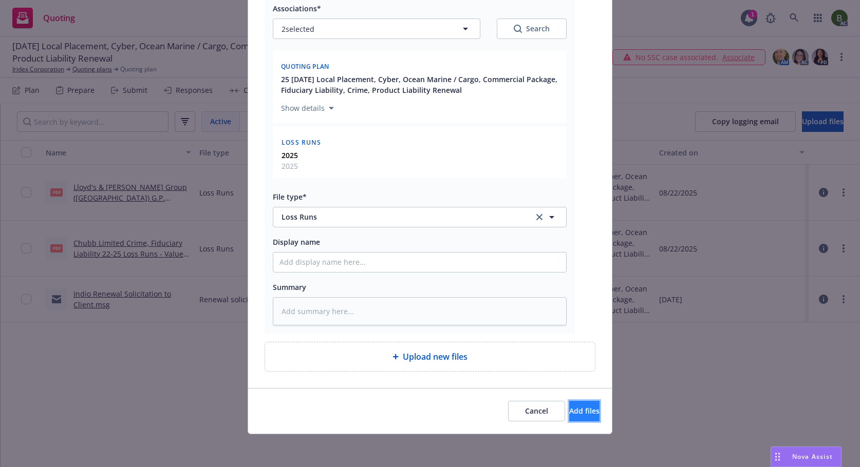
click at [569, 407] on span "Add files" at bounding box center [584, 411] width 30 height 10
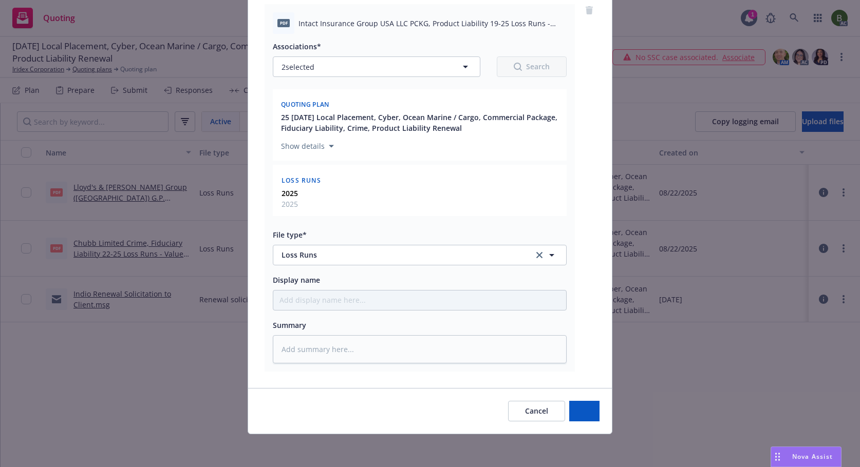
scroll to position [127, 0]
type textarea "x"
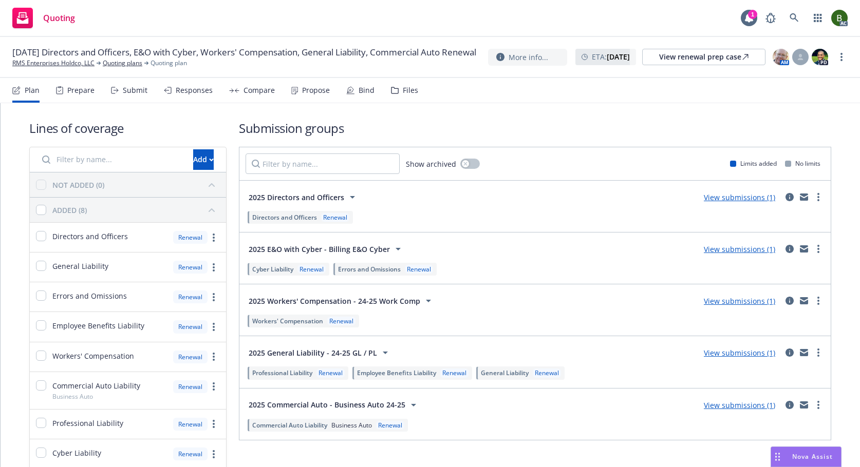
click at [397, 87] on div "Files" at bounding box center [404, 90] width 27 height 25
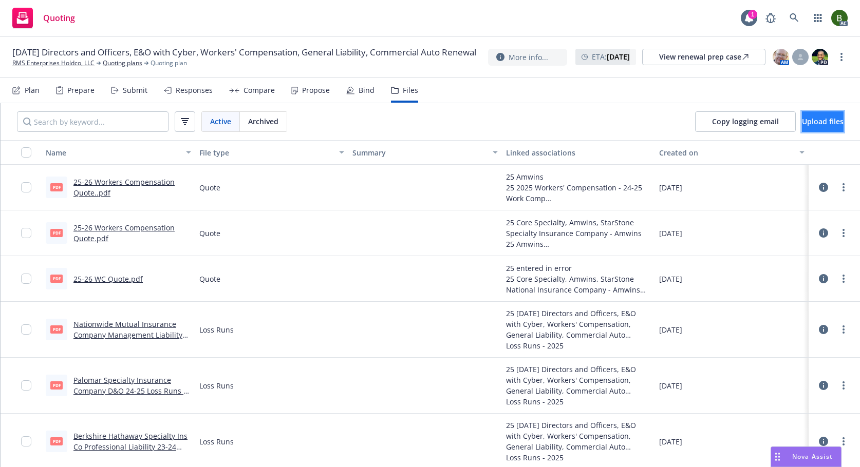
click at [802, 123] on span "Upload files" at bounding box center [823, 122] width 42 height 10
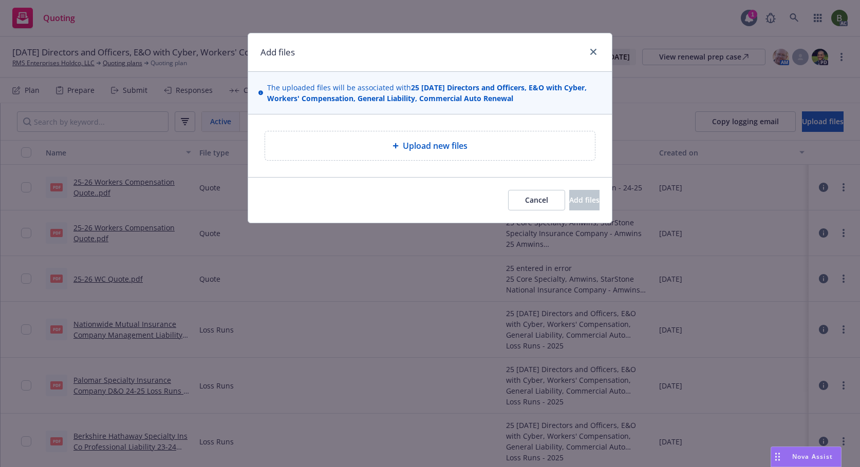
click at [414, 142] on span "Upload new files" at bounding box center [435, 146] width 65 height 12
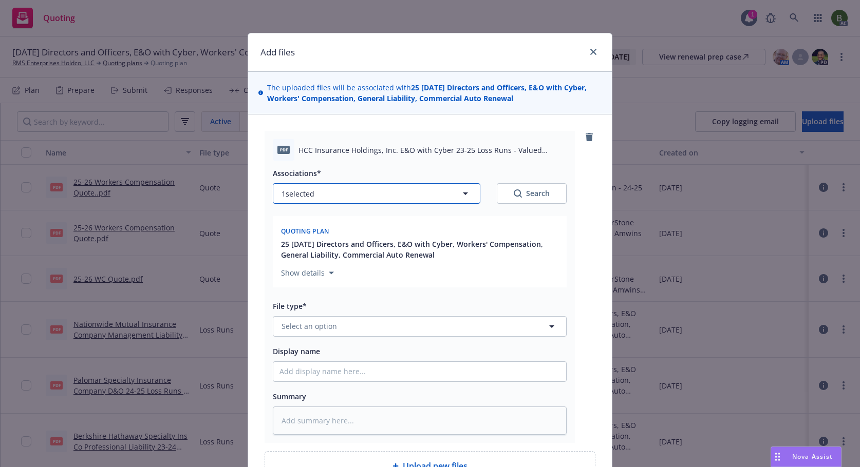
click at [360, 199] on button "1 selected" at bounding box center [376, 193] width 207 height 21
type textarea "x"
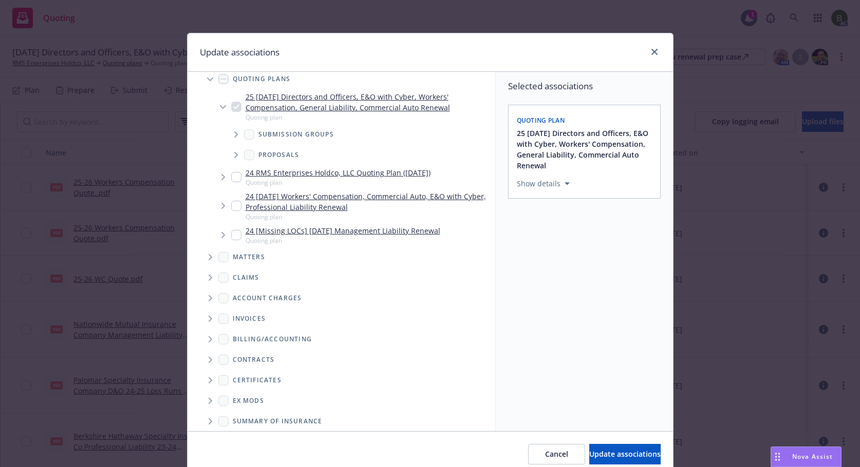
scroll to position [98, 0]
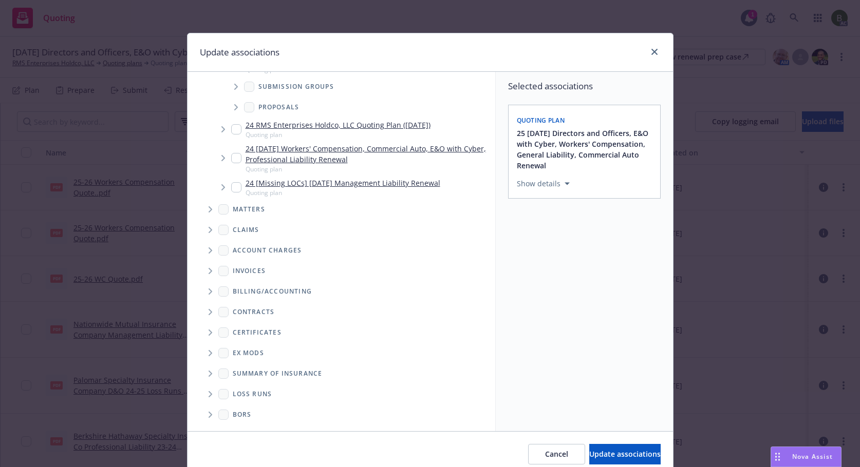
click at [204, 395] on span "Folder Tree Example" at bounding box center [210, 394] width 16 height 16
click at [236, 428] on input "Folder Tree Example" at bounding box center [238, 431] width 10 height 10
checkbox input "true"
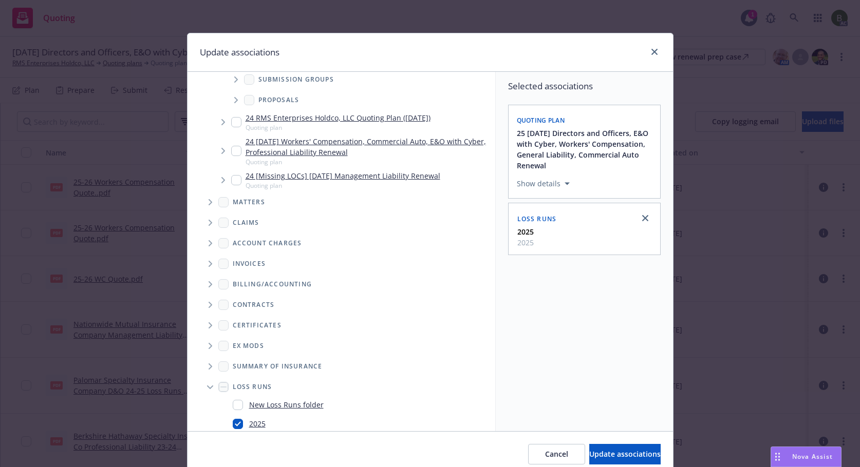
click at [582, 465] on div "Cancel Update associations" at bounding box center [429, 454] width 485 height 46
click at [607, 455] on span "Update associations" at bounding box center [624, 454] width 71 height 10
type textarea "x"
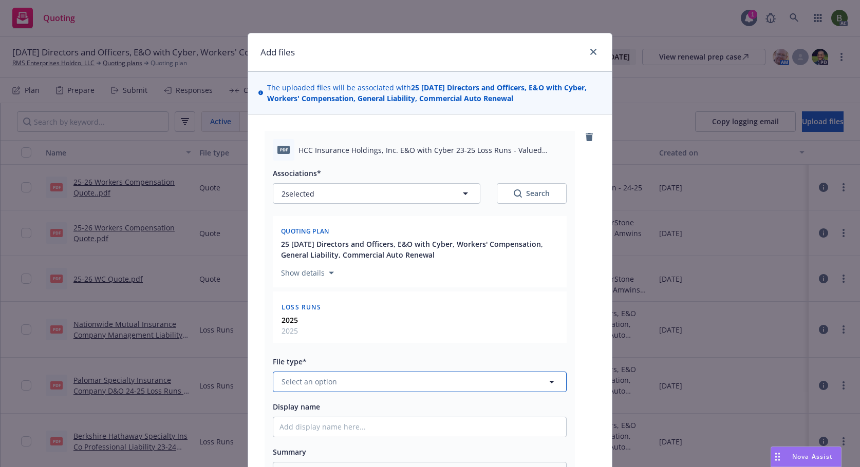
click at [374, 382] on button "Select an option" at bounding box center [420, 382] width 294 height 21
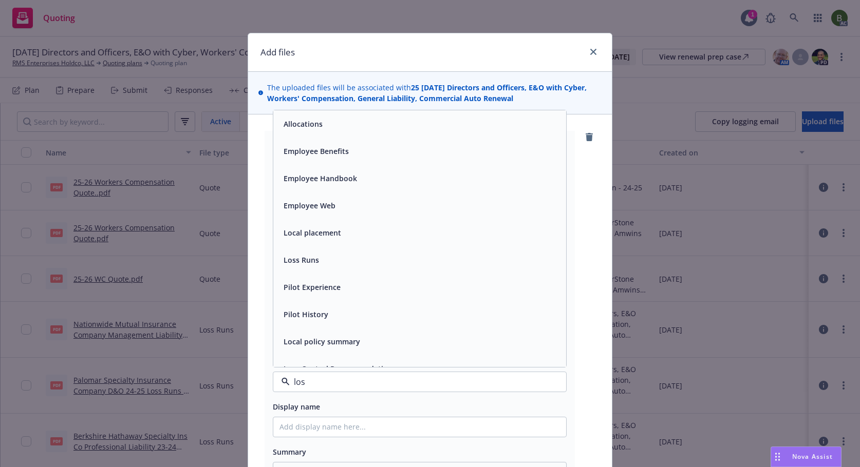
type input "loss"
click at [327, 123] on div "Loss Runs" at bounding box center [419, 124] width 280 height 15
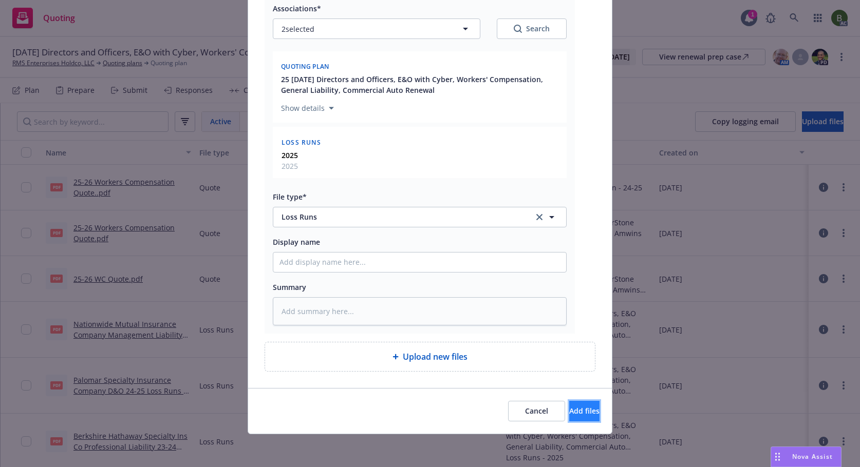
click at [569, 417] on button "Add files" at bounding box center [584, 411] width 30 height 21
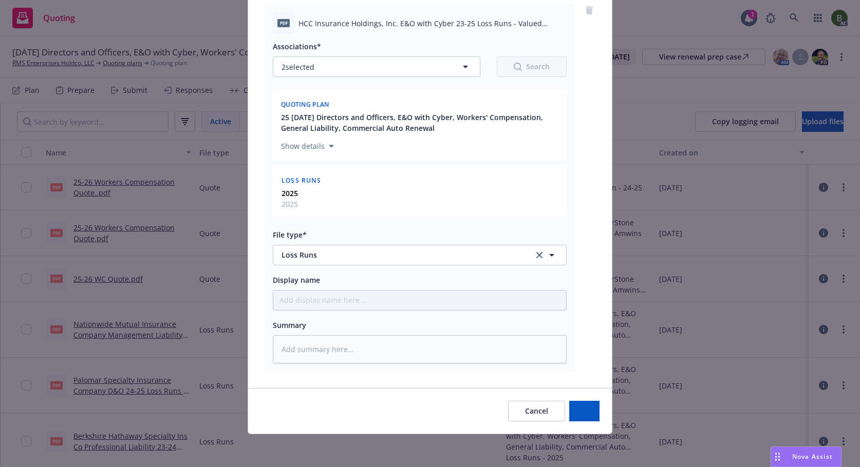
scroll to position [127, 0]
type textarea "x"
